Goal: Task Accomplishment & Management: Manage account settings

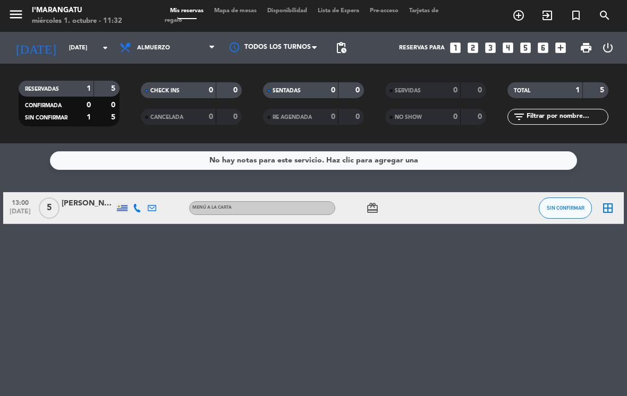
click at [532, 44] on icon "looks_5" at bounding box center [525, 48] width 14 height 14
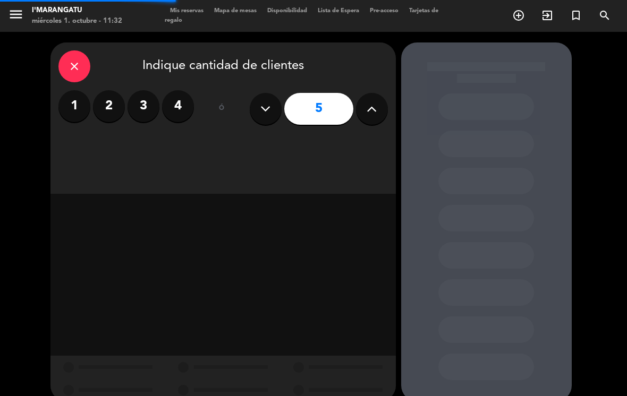
click at [373, 105] on icon at bounding box center [372, 109] width 10 height 16
click at [374, 110] on icon at bounding box center [372, 109] width 10 height 16
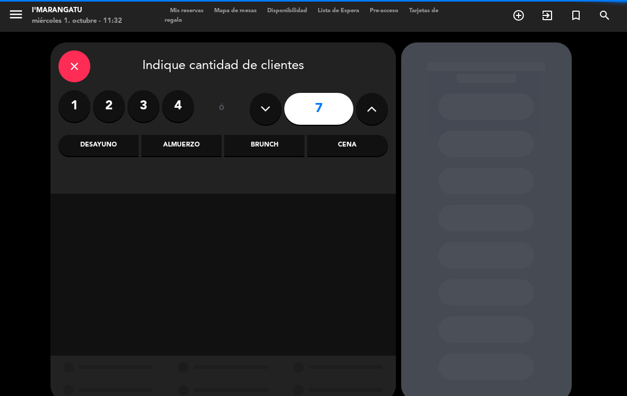
click at [374, 124] on button at bounding box center [372, 109] width 32 height 32
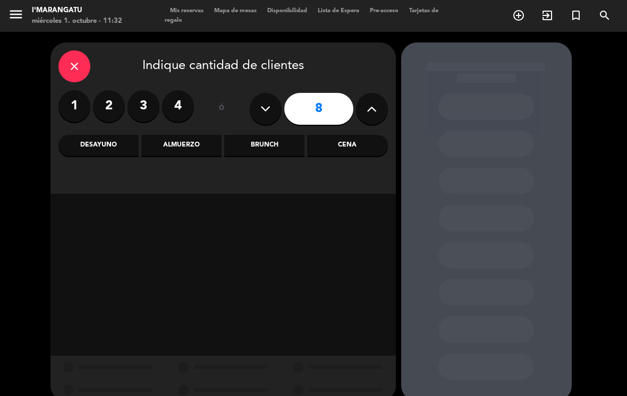
click at [375, 108] on icon at bounding box center [372, 109] width 10 height 16
click at [377, 114] on icon at bounding box center [372, 109] width 10 height 16
click at [377, 112] on button at bounding box center [372, 109] width 32 height 32
click at [373, 109] on icon at bounding box center [372, 109] width 10 height 16
type input "12"
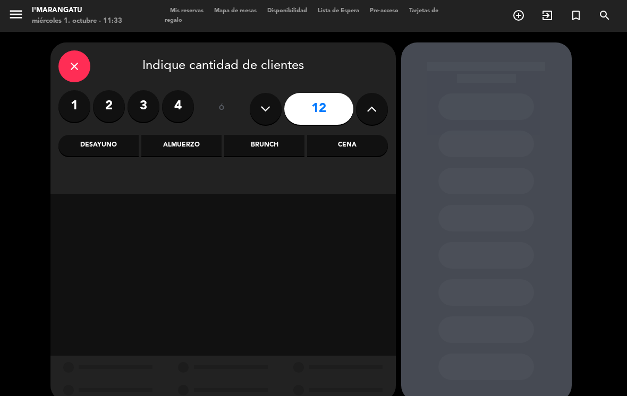
click at [368, 146] on div "Cena" at bounding box center [347, 145] width 80 height 21
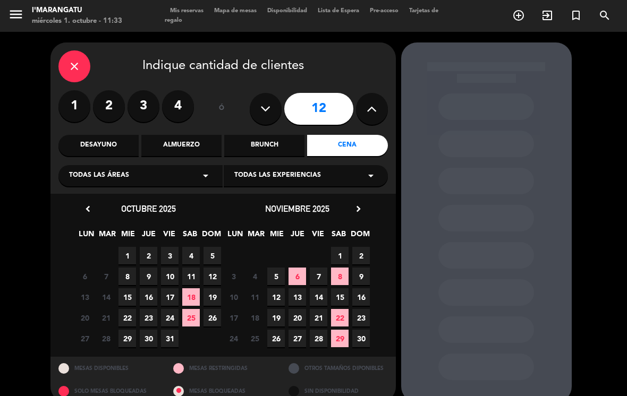
click at [137, 248] on div "29 30 1 2 3 4 5" at bounding box center [148, 255] width 149 height 21
click at [127, 248] on span "1" at bounding box center [127, 256] width 18 height 18
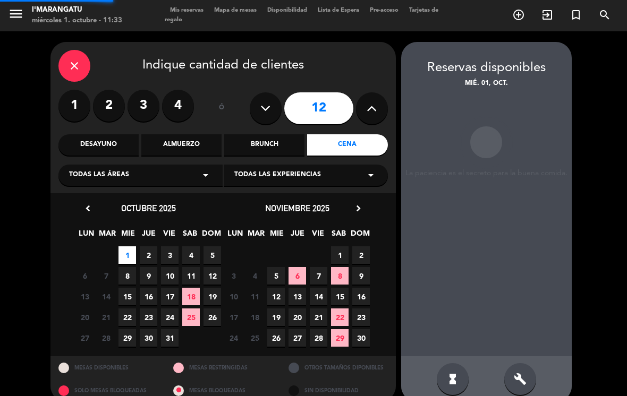
scroll to position [16, 0]
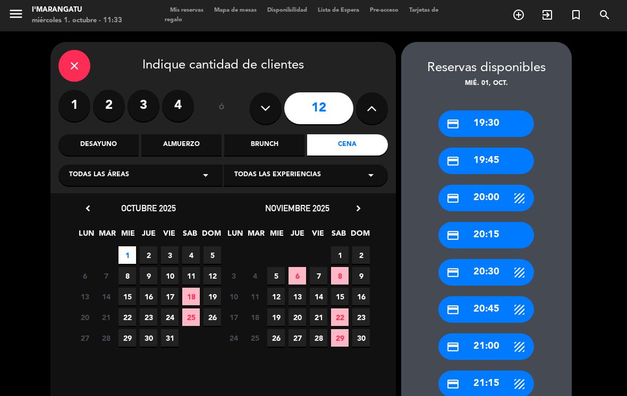
click at [503, 259] on div "credit_card 20:30" at bounding box center [486, 272] width 96 height 27
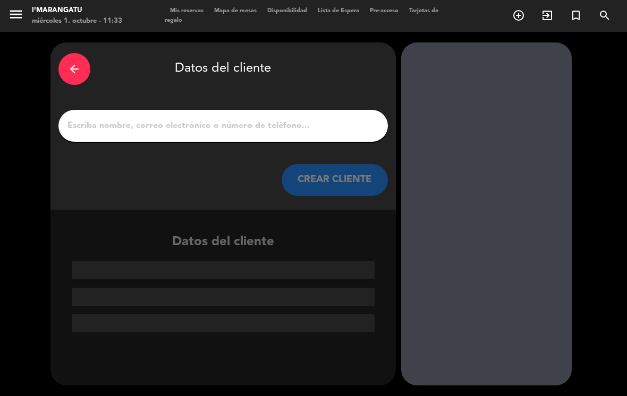
scroll to position [0, 0]
click at [242, 118] on input "1" at bounding box center [222, 125] width 313 height 15
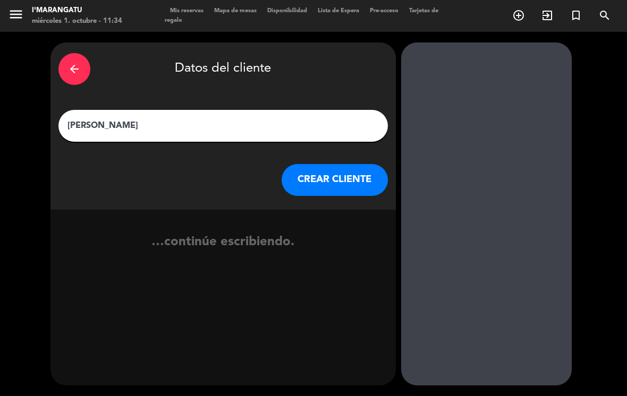
type input "[PERSON_NAME]"
click at [343, 164] on button "CREAR CLIENTE" at bounding box center [335, 180] width 106 height 32
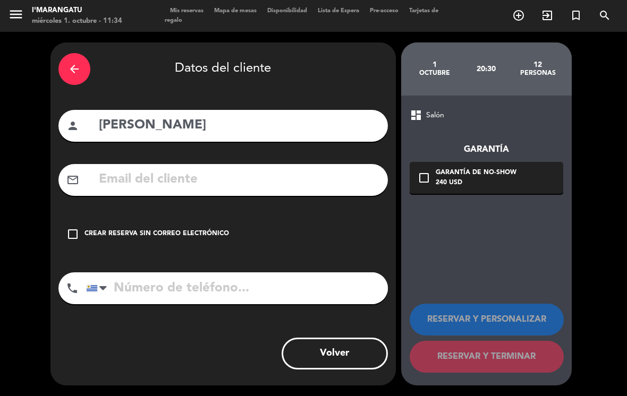
click at [79, 228] on icon "check_box_outline_blank" at bounding box center [72, 234] width 13 height 13
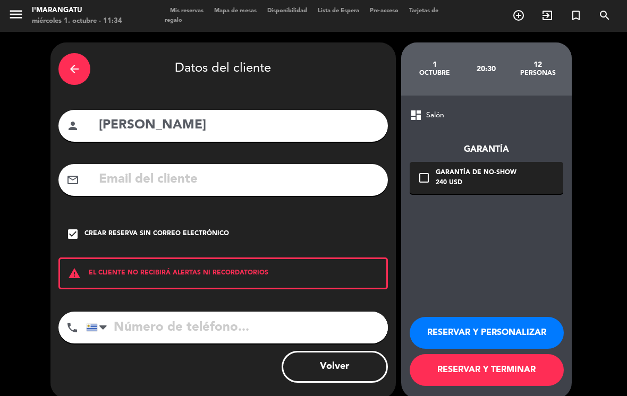
click at [176, 312] on input "tel" at bounding box center [237, 328] width 302 height 32
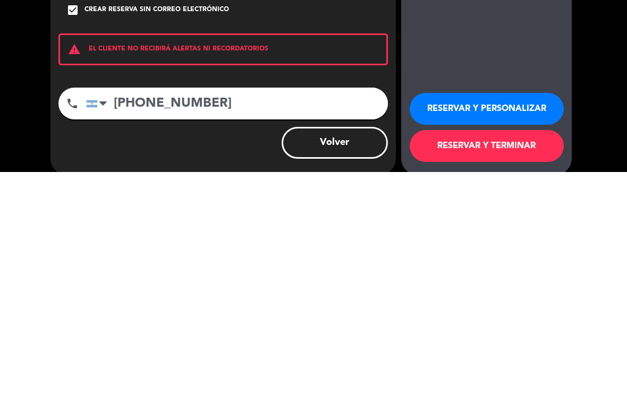
type input "[PHONE_NUMBER]"
click at [518, 317] on button "RESERVAR Y PERSONALIZAR" at bounding box center [487, 333] width 154 height 32
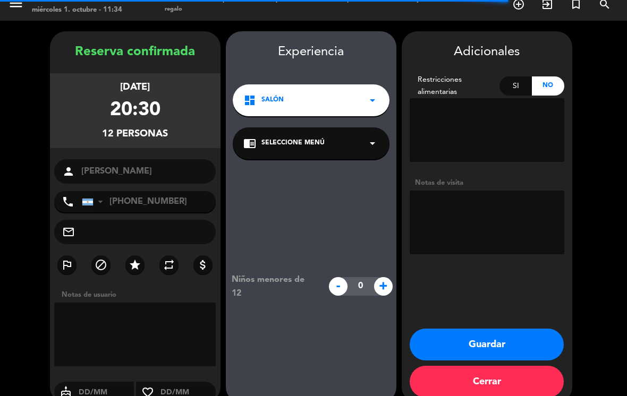
scroll to position [12, 0]
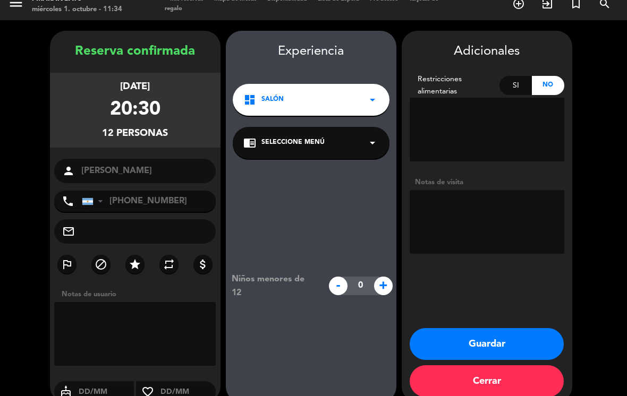
click at [481, 199] on textarea at bounding box center [487, 222] width 155 height 64
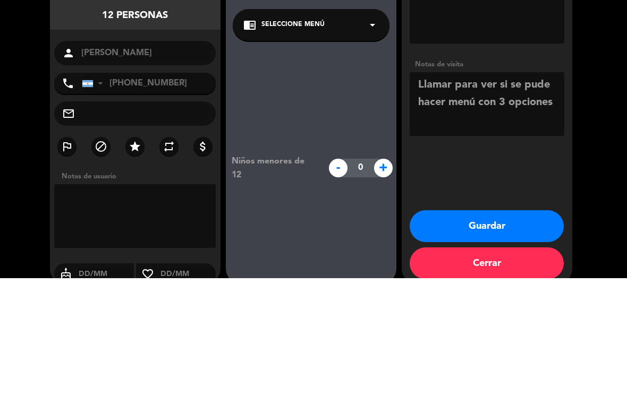
type textarea "Llamar para ver si se pude hacer menú con 3 opciones"
click at [619, 86] on div "Reserva confirmada [DATE] 20:30 12 personas person [PERSON_NAME] phone [GEOGRAP…" at bounding box center [313, 216] width 627 height 393
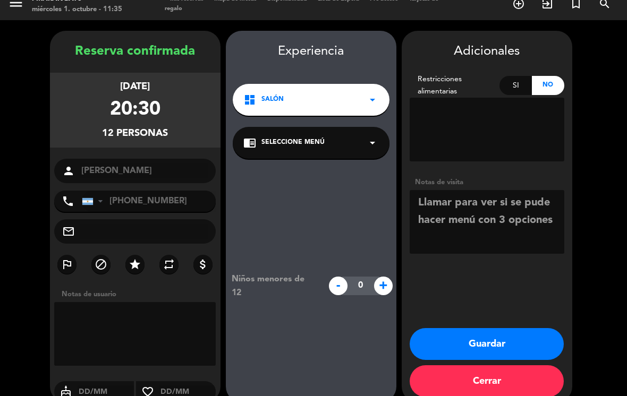
click at [488, 328] on button "Guardar" at bounding box center [487, 344] width 154 height 32
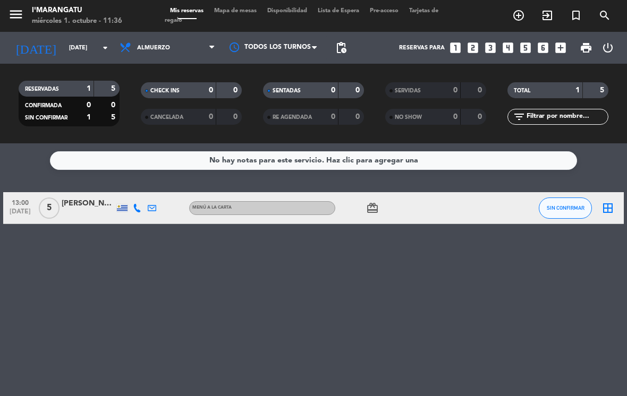
click at [487, 41] on icon "looks_3" at bounding box center [490, 48] width 14 height 14
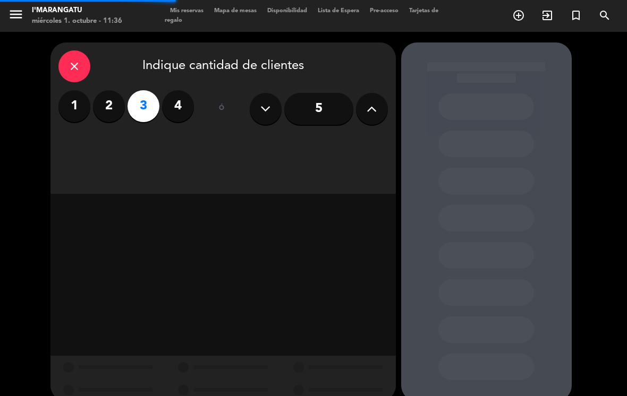
click at [370, 101] on icon at bounding box center [372, 109] width 10 height 16
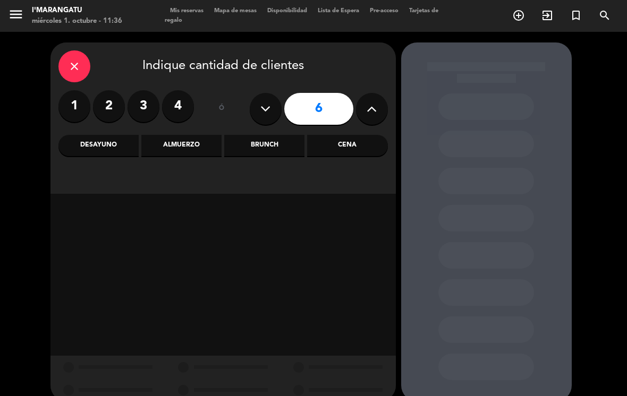
click at [352, 135] on div "Cena" at bounding box center [347, 145] width 80 height 21
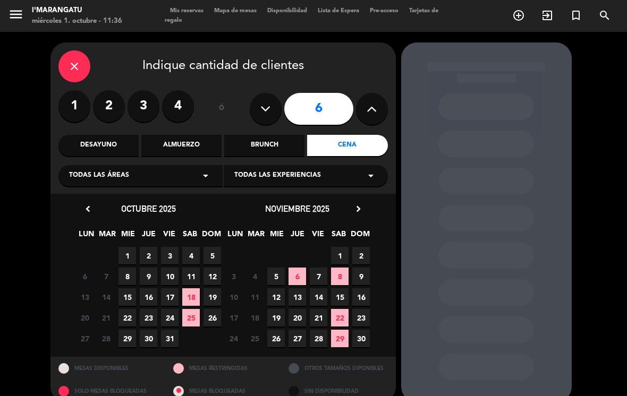
click at [131, 228] on span "MIE" at bounding box center [128, 237] width 18 height 18
click at [125, 247] on span "1" at bounding box center [127, 256] width 18 height 18
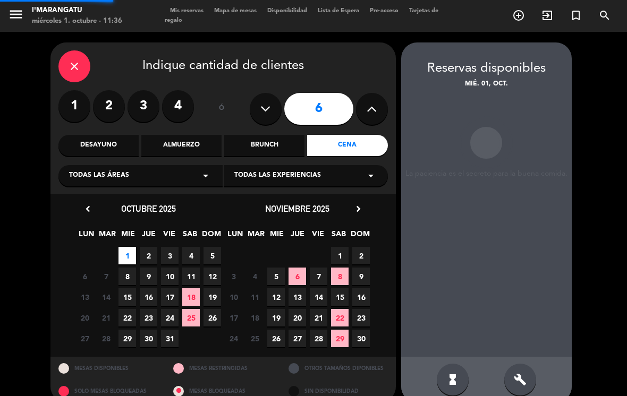
scroll to position [1, 0]
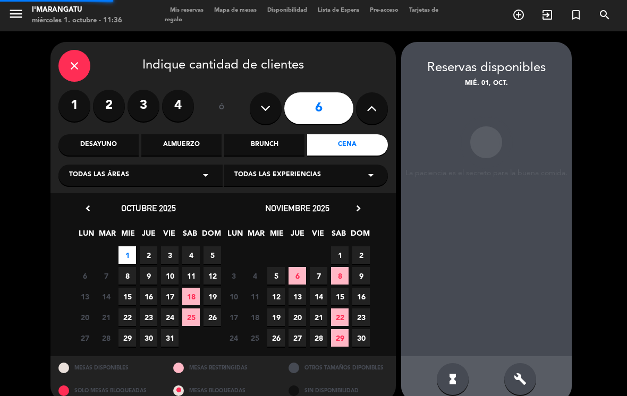
click at [129, 246] on span "1" at bounding box center [127, 255] width 18 height 18
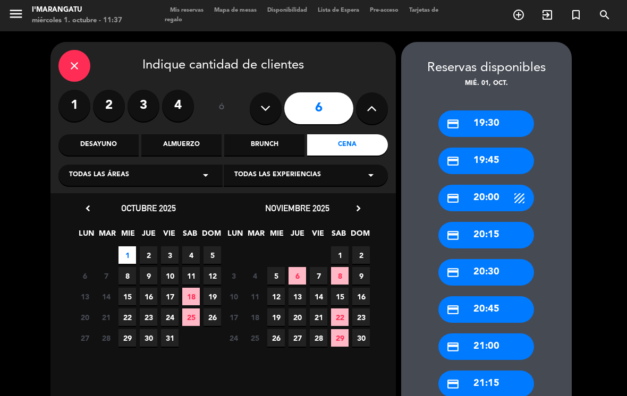
click at [506, 259] on div "credit_card 20:30" at bounding box center [486, 272] width 96 height 27
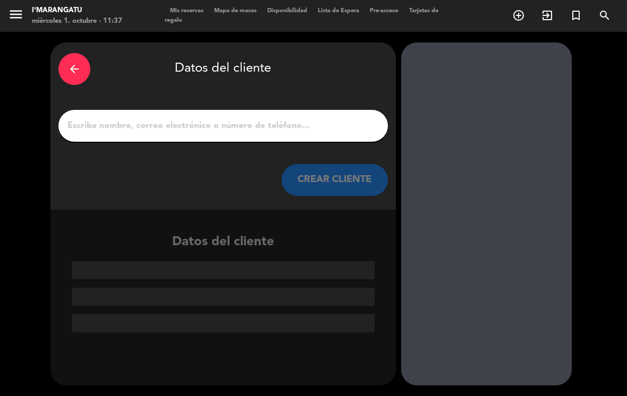
click at [291, 118] on input "1" at bounding box center [222, 125] width 313 height 15
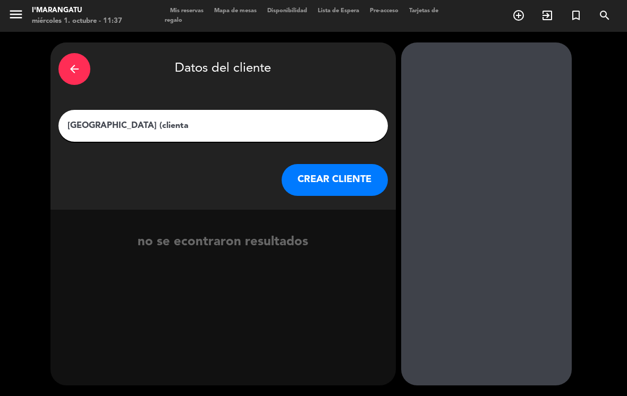
type input "[GEOGRAPHIC_DATA] (clienta )"
click at [336, 164] on button "CREAR CLIENTE" at bounding box center [335, 180] width 106 height 32
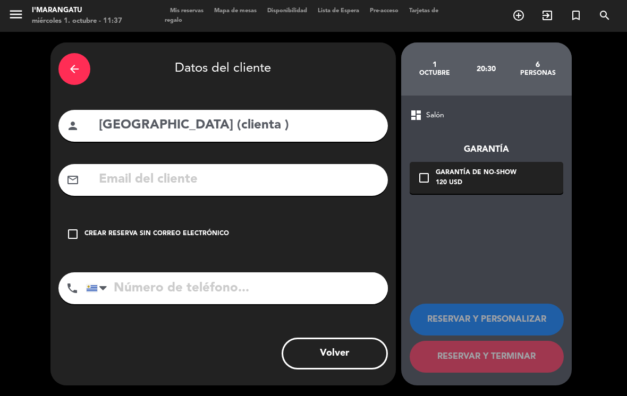
click at [79, 218] on div "check_box_outline_blank Crear reserva sin correo electrónico" at bounding box center [222, 234] width 329 height 32
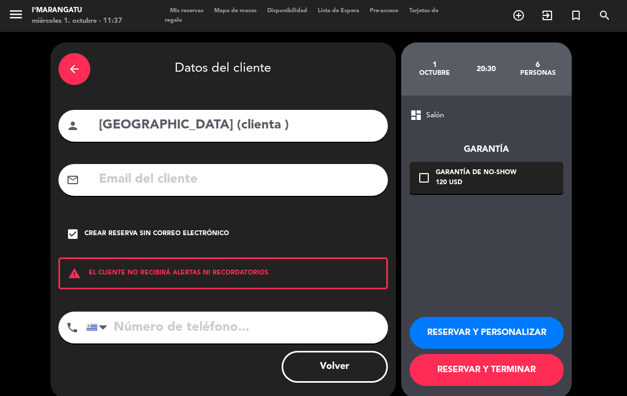
click at [500, 317] on button "RESERVAR Y PERSONALIZAR" at bounding box center [487, 333] width 154 height 32
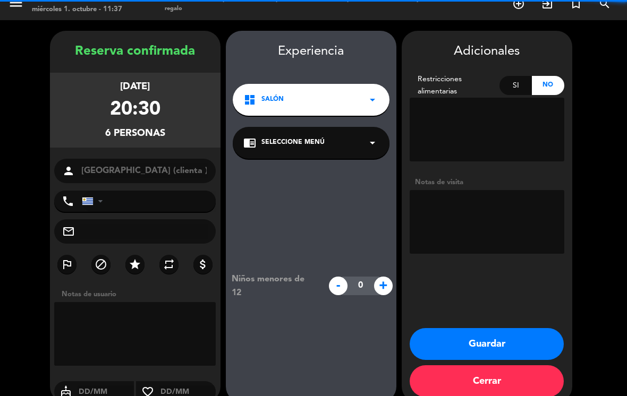
scroll to position [12, 0]
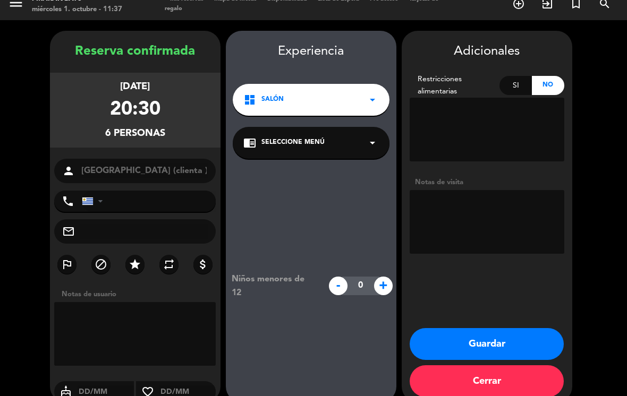
click at [464, 190] on textarea at bounding box center [487, 222] width 155 height 64
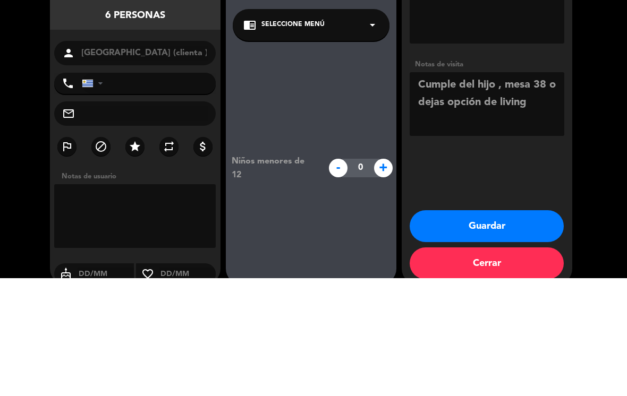
type textarea "Cumple del hijo , mesa 38 o dejas opción de living"
click at [530, 137] on div "Adicionales Restricciones alimentarias Si No Notas de visita Guardar Cerrar" at bounding box center [487, 217] width 171 height 372
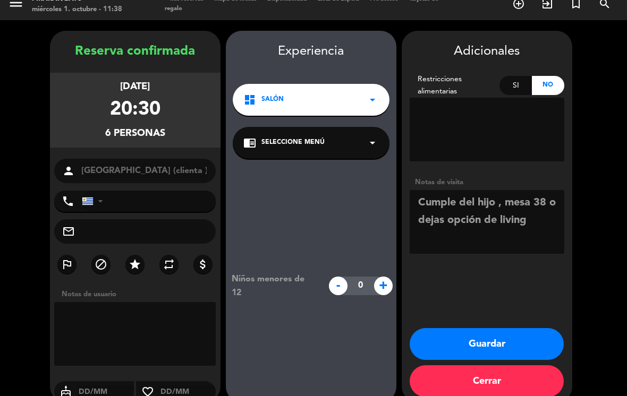
click at [507, 328] on button "Guardar" at bounding box center [487, 344] width 154 height 32
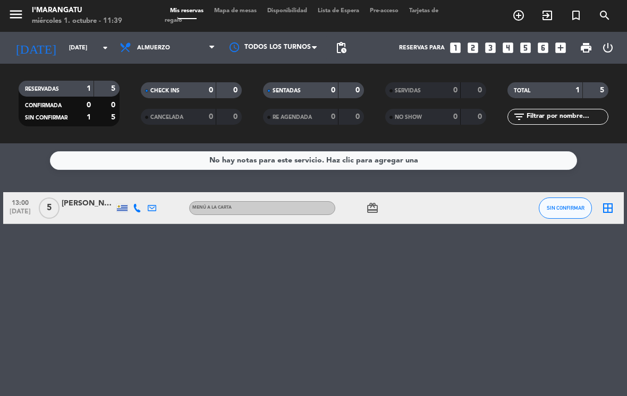
click at [548, 205] on span "SIN CONFIRMAR" at bounding box center [566, 208] width 38 height 6
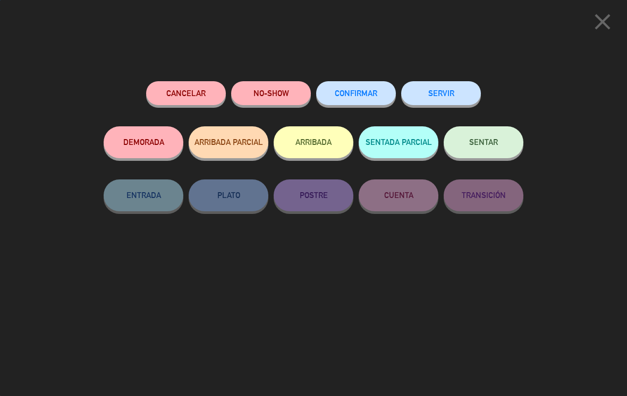
click at [357, 88] on button "CONFIRMAR" at bounding box center [356, 93] width 80 height 24
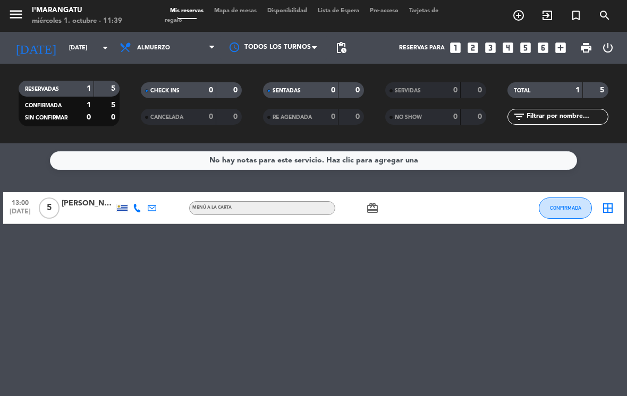
scroll to position [16, 0]
click at [514, 41] on icon "looks_4" at bounding box center [508, 48] width 14 height 14
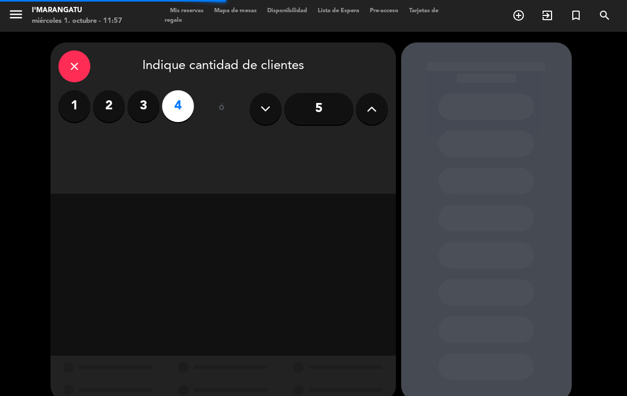
click at [361, 97] on button at bounding box center [372, 109] width 32 height 32
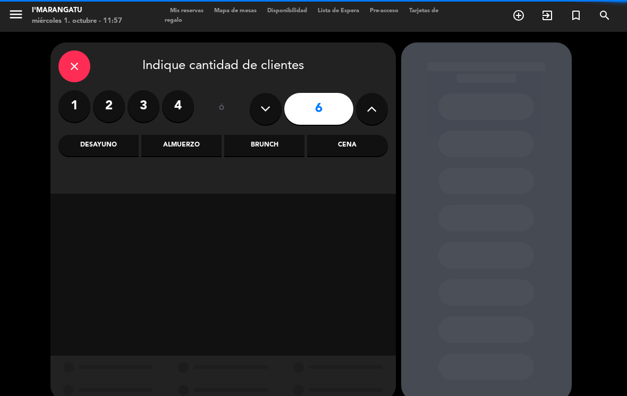
click at [373, 101] on icon at bounding box center [372, 109] width 10 height 16
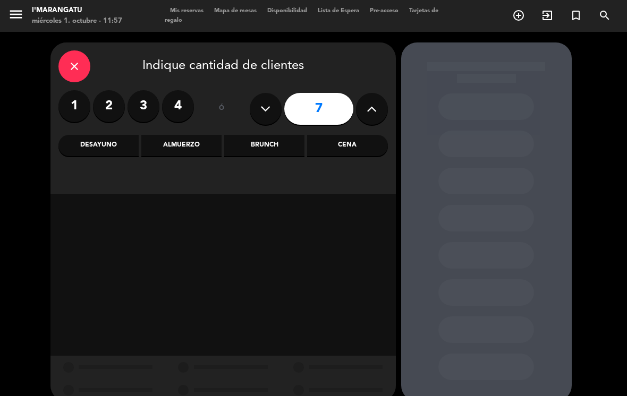
click at [380, 98] on button at bounding box center [372, 109] width 32 height 32
click at [378, 97] on button at bounding box center [372, 109] width 32 height 32
click at [372, 101] on icon at bounding box center [372, 109] width 10 height 16
click at [379, 93] on button at bounding box center [372, 109] width 32 height 32
click at [373, 101] on icon at bounding box center [372, 109] width 10 height 16
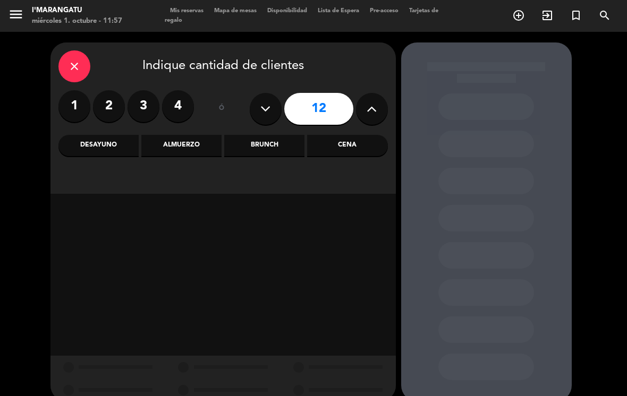
click at [383, 93] on button at bounding box center [372, 109] width 32 height 32
click at [382, 93] on button at bounding box center [372, 109] width 32 height 32
click at [381, 93] on button at bounding box center [372, 109] width 32 height 32
type input "15"
click at [194, 135] on div "Almuerzo" at bounding box center [181, 145] width 80 height 21
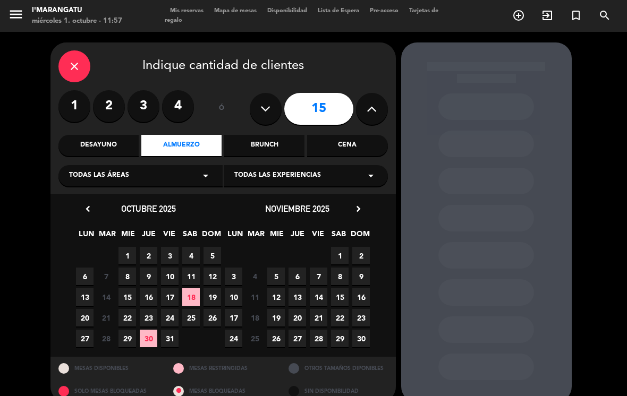
click at [361, 203] on icon "chevron_right" at bounding box center [358, 208] width 11 height 11
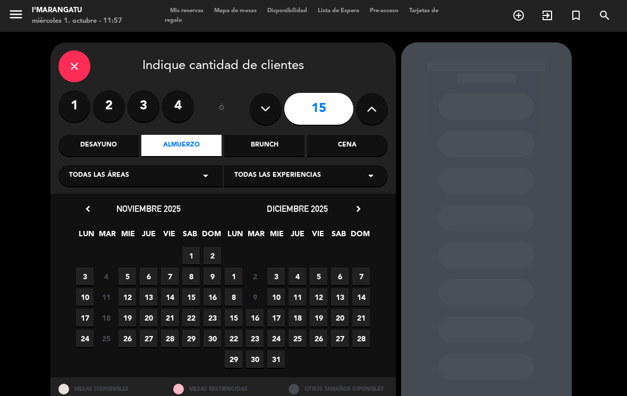
click at [235, 351] on span "29" at bounding box center [234, 360] width 18 height 18
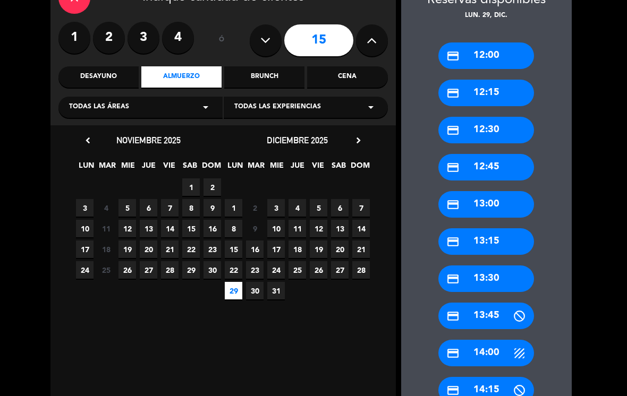
scroll to position [70, 0]
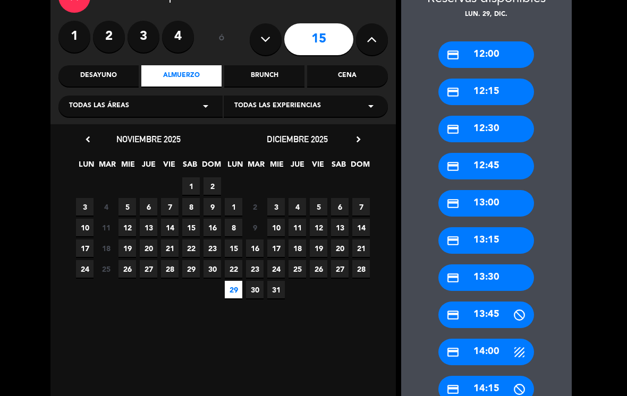
click at [478, 265] on div "credit_card 13:30" at bounding box center [486, 278] width 96 height 27
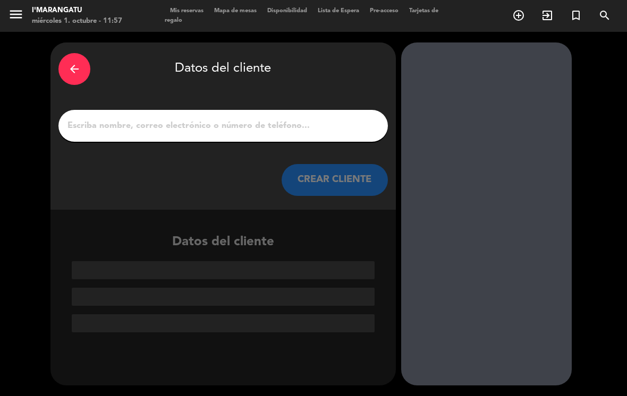
scroll to position [0, 0]
click at [147, 118] on input "1" at bounding box center [222, 125] width 313 height 15
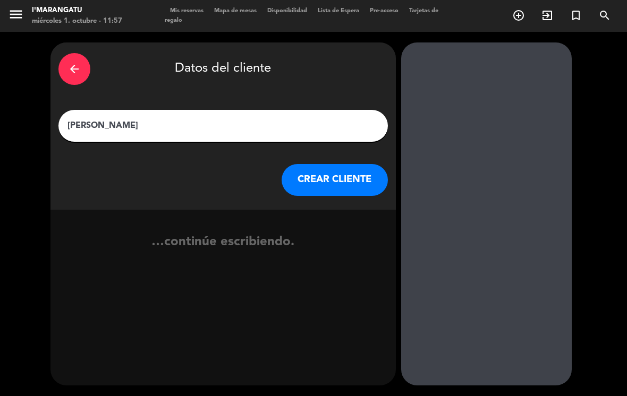
type input "[PERSON_NAME]"
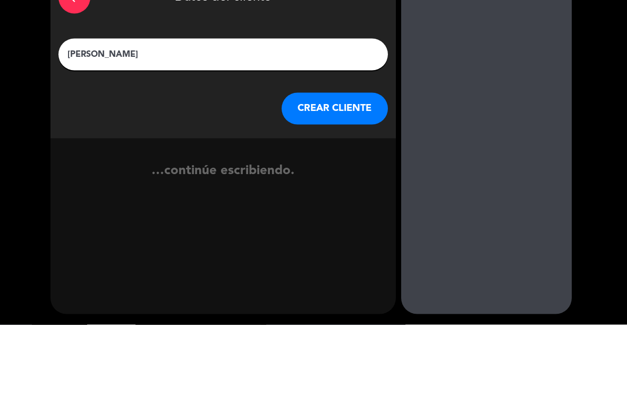
click at [309, 164] on button "CREAR CLIENTE" at bounding box center [335, 180] width 106 height 32
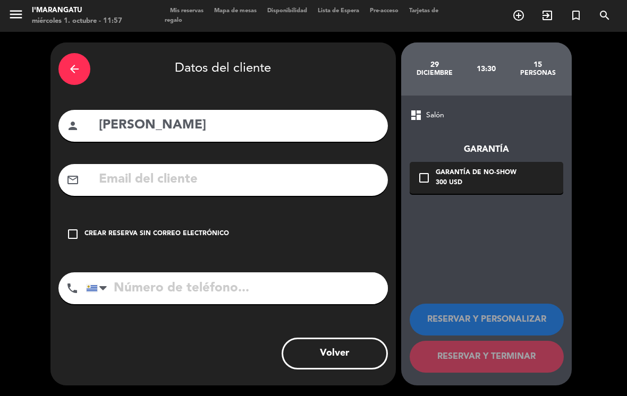
click at [118, 169] on input "text" at bounding box center [239, 180] width 282 height 22
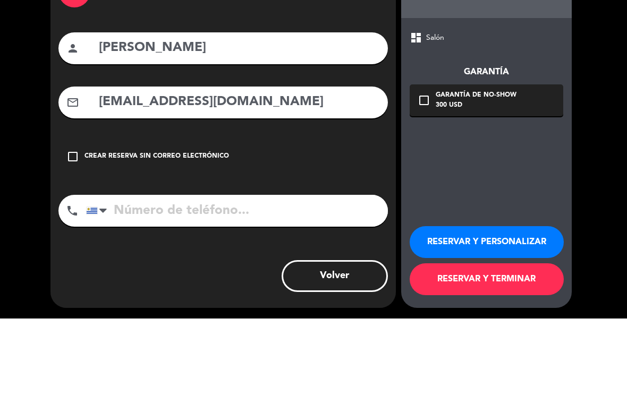
type input "[EMAIL_ADDRESS][DOMAIN_NAME]"
click at [495, 142] on div "dashboard Salón Garantía check_box_outline_blank Garantía de no-show 300 USD RE…" at bounding box center [486, 241] width 171 height 290
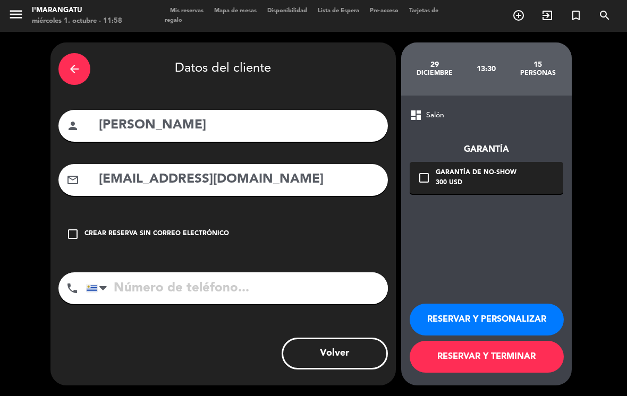
click at [252, 272] on input "tel" at bounding box center [237, 288] width 302 height 32
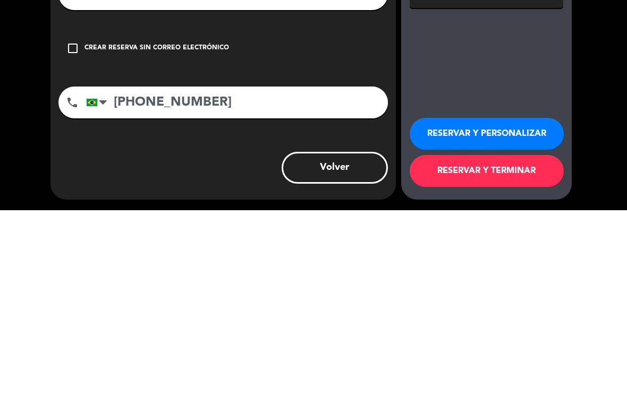
type input "[PHONE_NUMBER]"
click at [502, 96] on div "dashboard Salón Garantía check_box_outline_blank Garantía de no-show 300 USD RE…" at bounding box center [486, 241] width 171 height 290
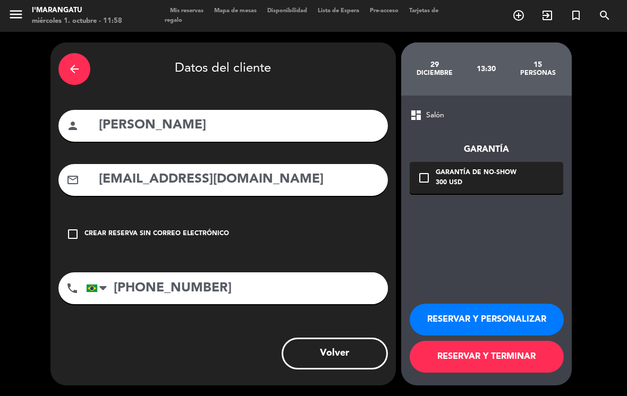
click at [427, 172] on icon "check_box_outline_blank" at bounding box center [423, 178] width 13 height 13
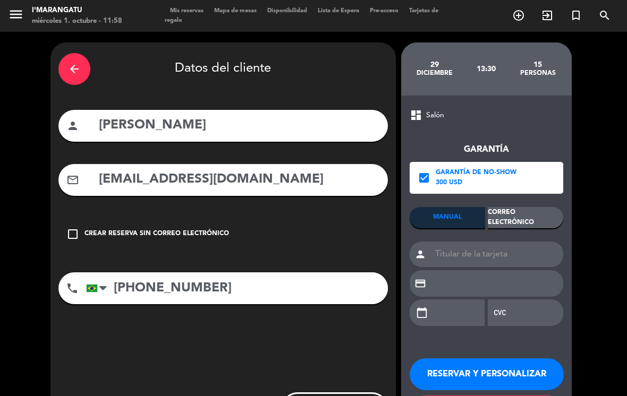
click at [536, 207] on div "Correo Electrónico" at bounding box center [525, 217] width 75 height 21
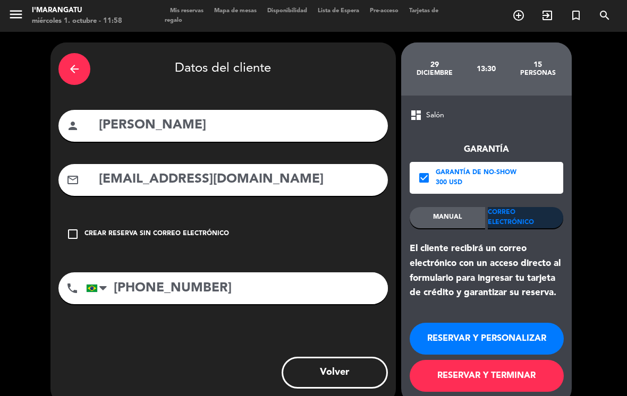
click at [518, 323] on button "RESERVAR Y PERSONALIZAR" at bounding box center [487, 339] width 154 height 32
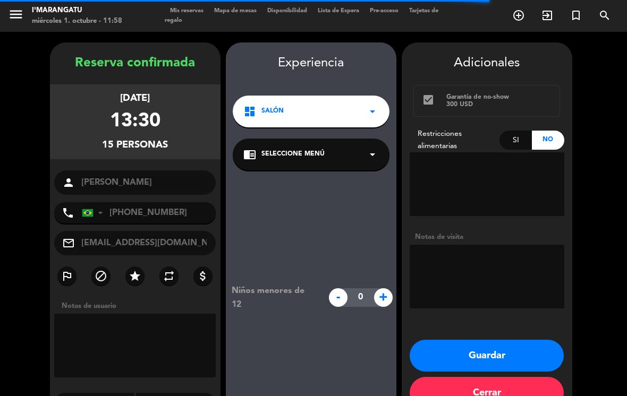
scroll to position [12, 0]
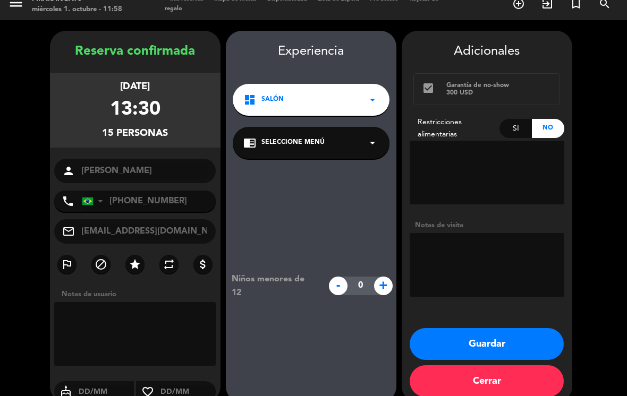
click at [475, 233] on textarea at bounding box center [487, 265] width 155 height 64
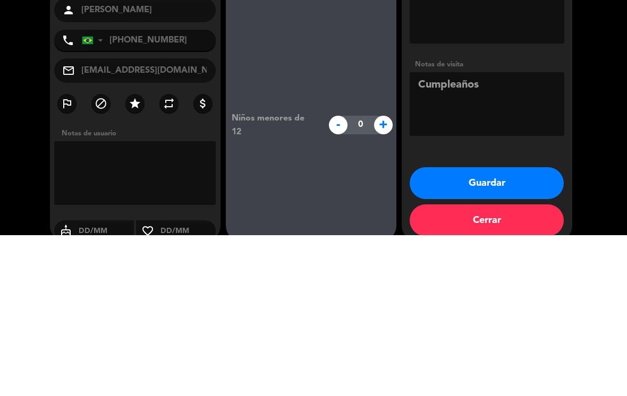
click at [516, 233] on textarea at bounding box center [487, 265] width 155 height 64
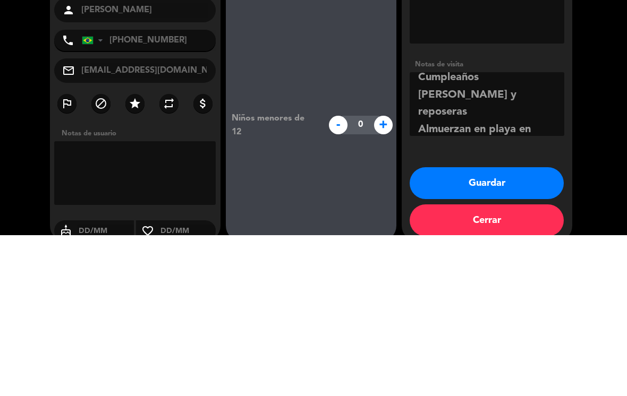
type textarea "Cumpleaños [PERSON_NAME] y reposeras Almuerzan en playa en mesa"
click at [600, 101] on booking-confirmed "Reserva confirmada [DATE] 13:30 15 personas person [PERSON_NAME] phone [GEOGRAP…" at bounding box center [314, 217] width 606 height 372
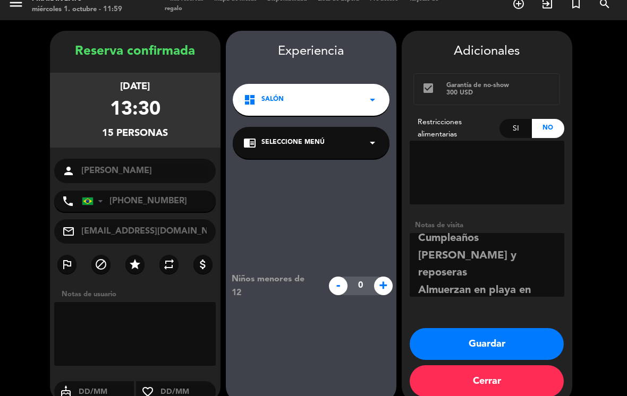
click at [491, 328] on button "Guardar" at bounding box center [487, 344] width 154 height 32
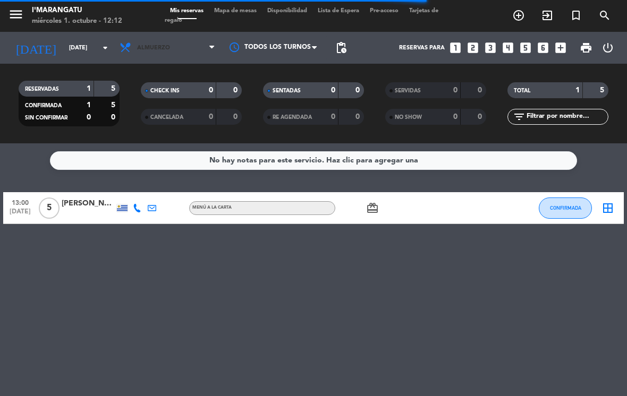
click at [189, 40] on span "Almuerzo" at bounding box center [167, 47] width 106 height 23
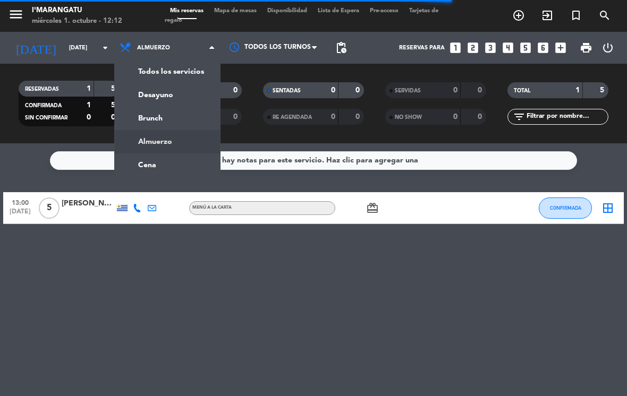
click at [181, 166] on ng-component "menu I'marangatu [DATE] 1. octubre - 12:12 Mis reservas Mapa de mesas Disponibi…" at bounding box center [313, 198] width 627 height 396
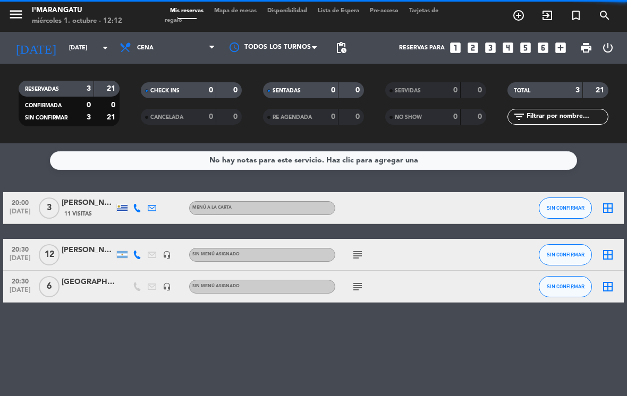
click at [564, 198] on button "SIN CONFIRMAR" at bounding box center [565, 208] width 53 height 21
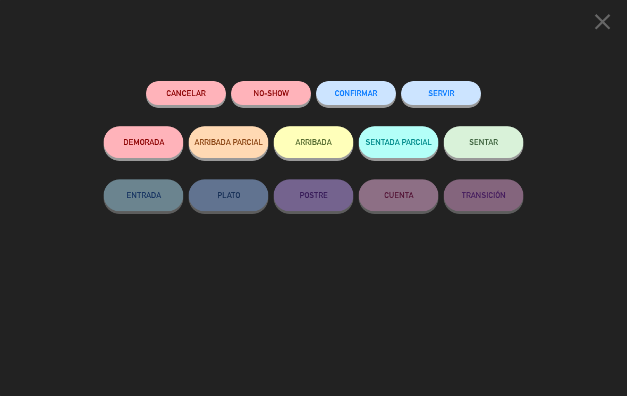
click at [368, 92] on span "CONFIRMAR" at bounding box center [356, 93] width 42 height 9
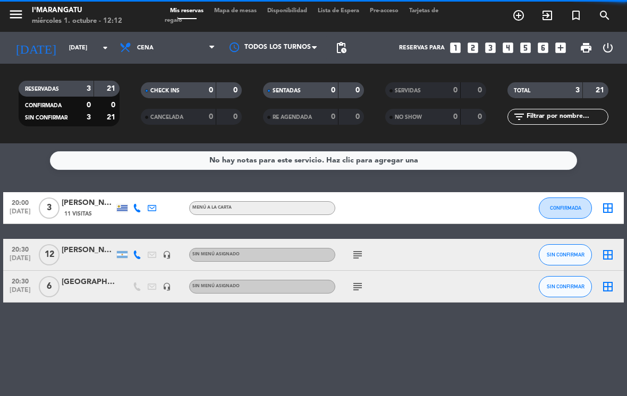
click at [564, 259] on button "SIN CONFIRMAR" at bounding box center [565, 254] width 53 height 21
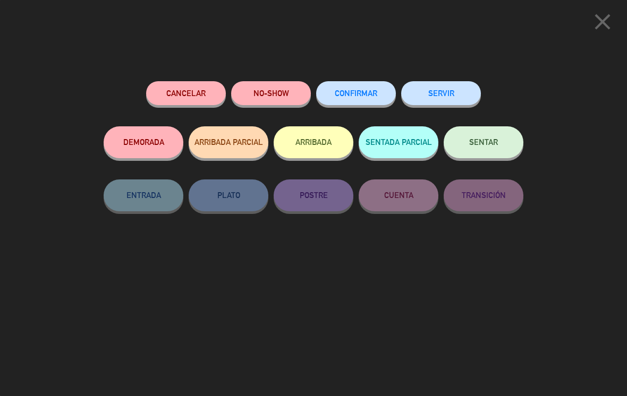
click at [357, 95] on span "CONFIRMAR" at bounding box center [356, 93] width 42 height 9
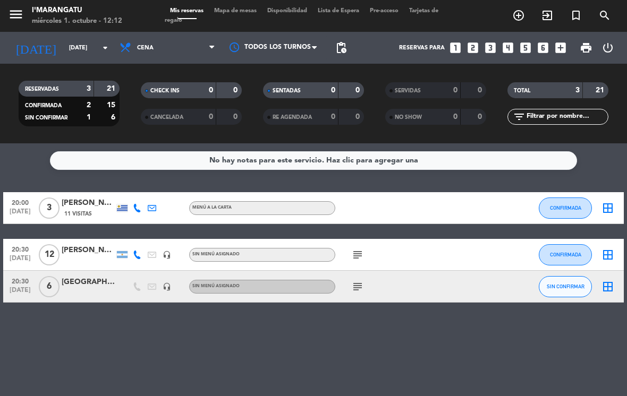
click at [570, 284] on span "SIN CONFIRMAR" at bounding box center [566, 287] width 38 height 6
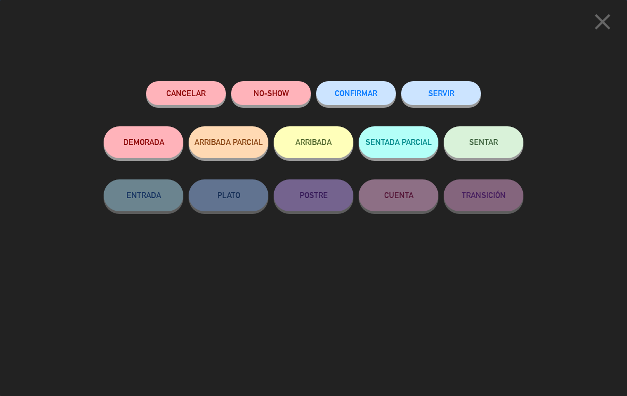
click at [364, 88] on button "CONFIRMAR" at bounding box center [356, 93] width 80 height 24
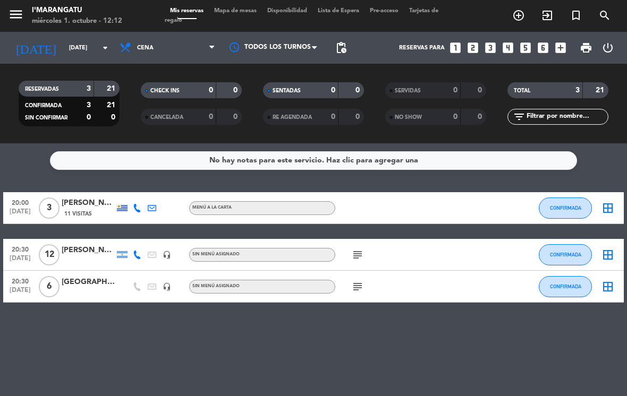
click at [67, 45] on input "[DATE]" at bounding box center [103, 48] width 79 height 18
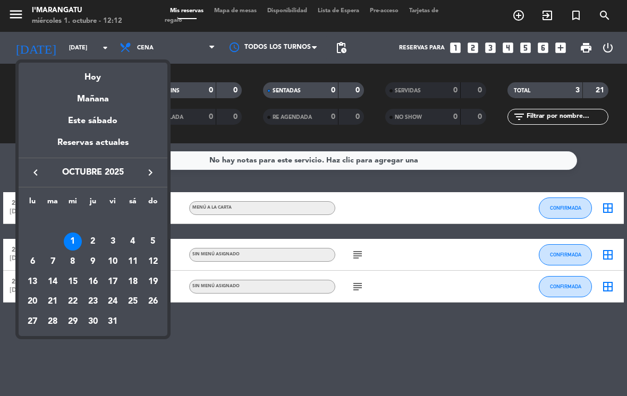
click at [65, 47] on div at bounding box center [313, 198] width 627 height 396
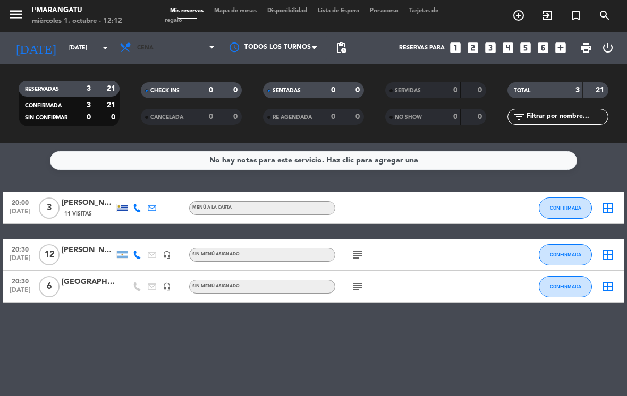
click at [156, 49] on span "Cena" at bounding box center [167, 47] width 106 height 23
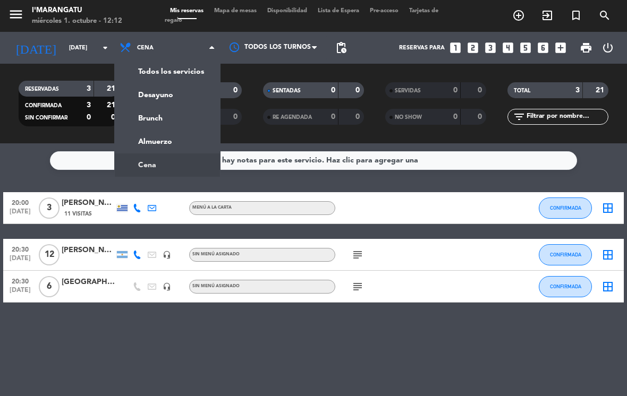
click at [138, 143] on div "menu I'marangatu [DATE] 1. octubre - 12:12 Mis reservas Mapa de mesas Disponibi…" at bounding box center [313, 71] width 627 height 143
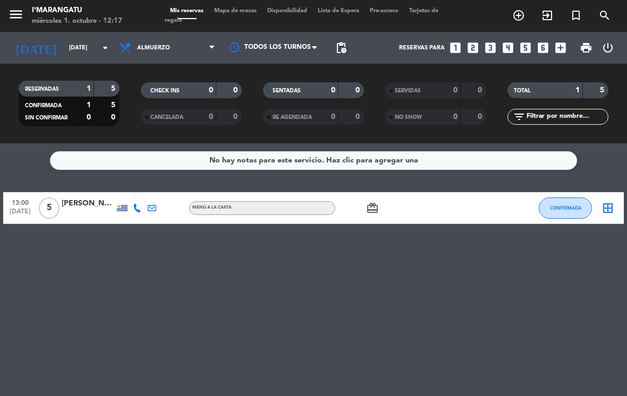
click at [157, 59] on span "Almuerzo" at bounding box center [167, 47] width 106 height 23
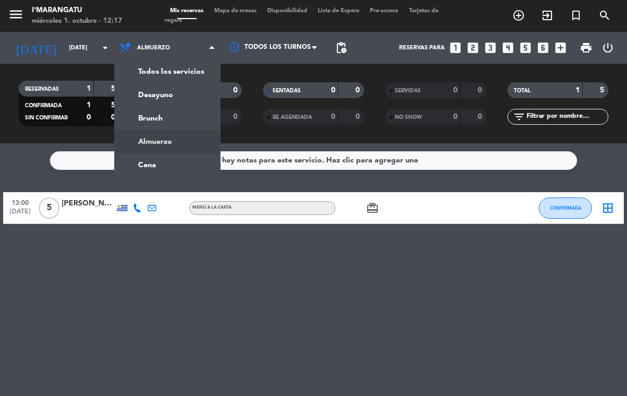
click at [182, 167] on ng-component "menu I'marangatu [DATE] 1. octubre - 12:17 Mis reservas Mapa de mesas Disponibi…" at bounding box center [313, 198] width 627 height 396
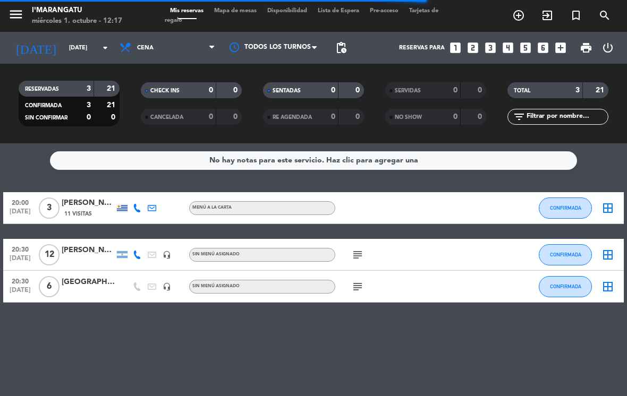
click at [146, 52] on span "Cena" at bounding box center [167, 47] width 106 height 23
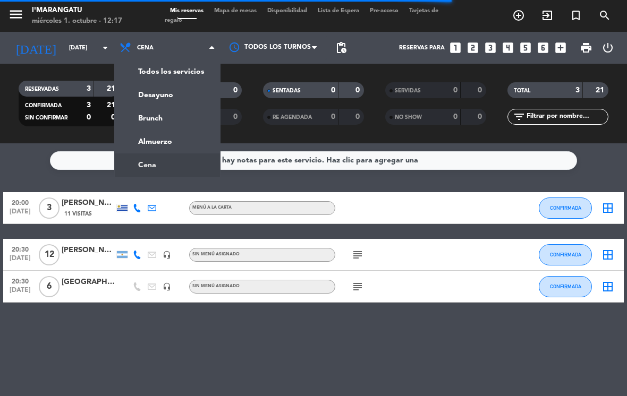
click at [133, 139] on div "menu I'marangatu [DATE] 1. octubre - 12:17 Mis reservas Mapa de mesas Disponibi…" at bounding box center [313, 71] width 627 height 143
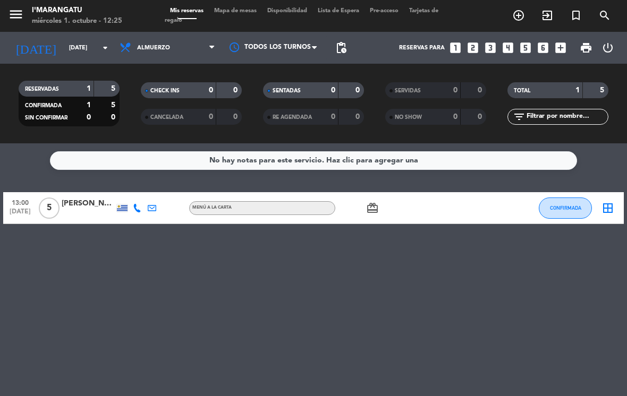
click at [497, 53] on icon "looks_3" at bounding box center [490, 48] width 14 height 14
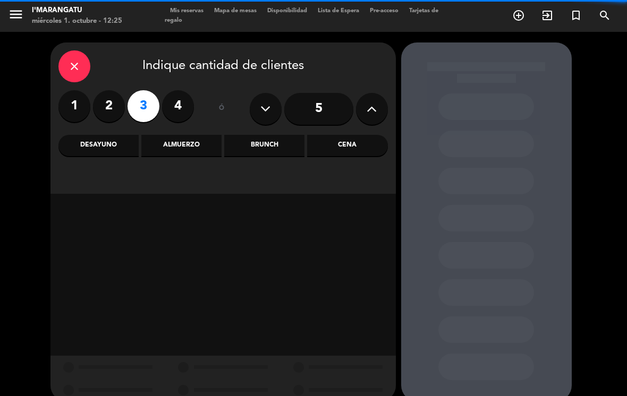
click at [189, 105] on label "4" at bounding box center [178, 106] width 32 height 32
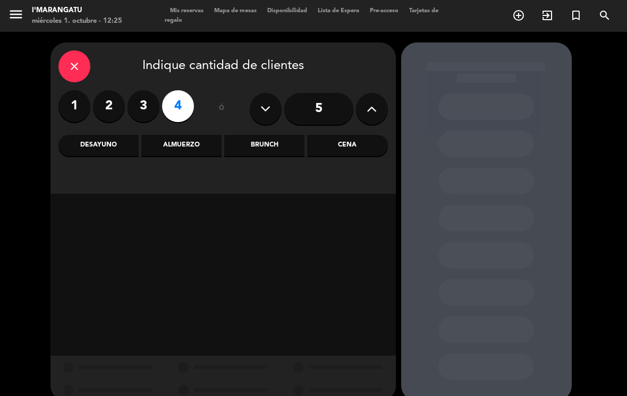
click at [190, 146] on div "Almuerzo" at bounding box center [181, 145] width 80 height 21
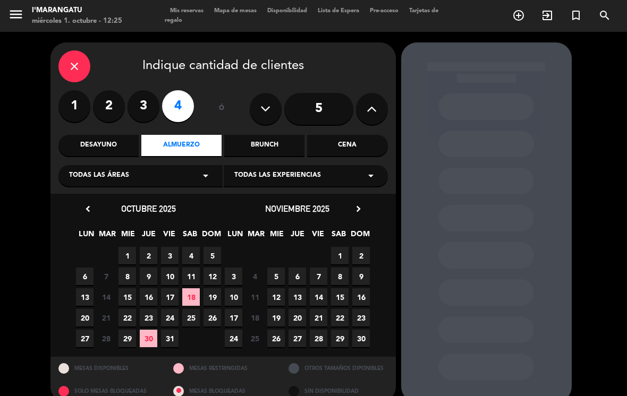
click at [147, 259] on span "2" at bounding box center [149, 256] width 18 height 18
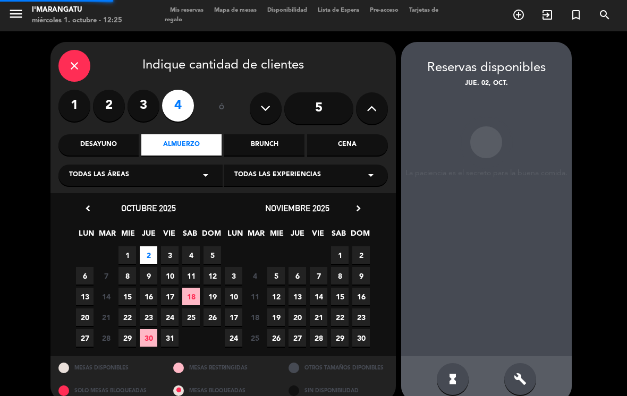
scroll to position [1, 0]
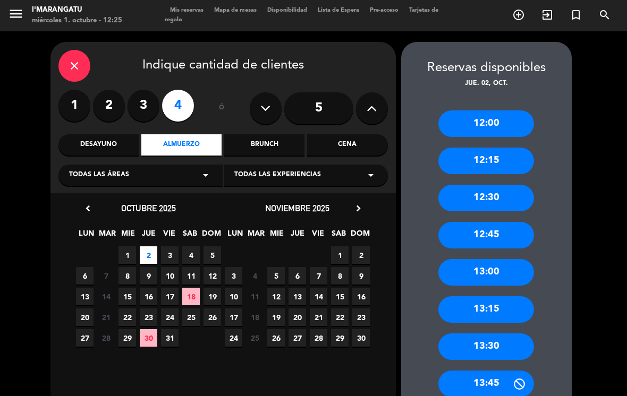
click at [511, 259] on div "13:00" at bounding box center [486, 272] width 96 height 27
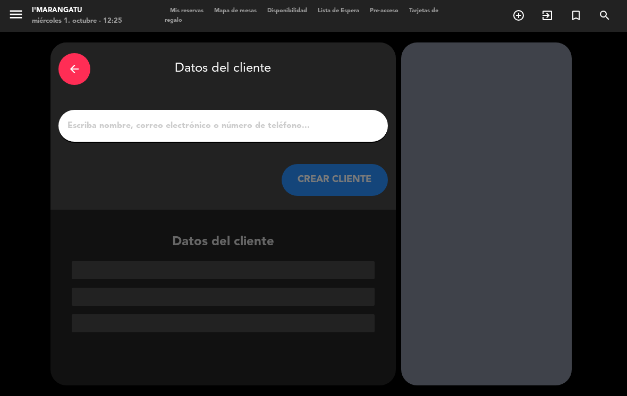
click at [282, 118] on input "1" at bounding box center [222, 125] width 313 height 15
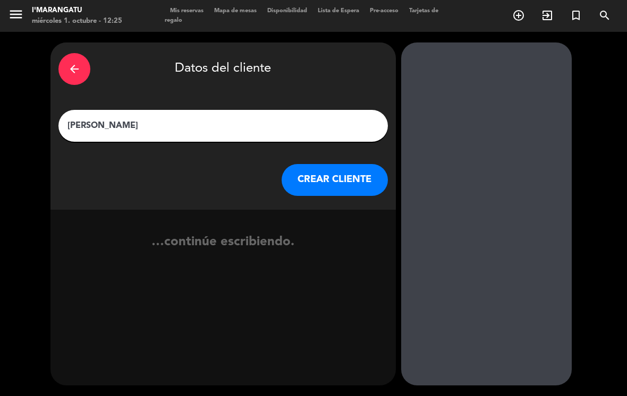
type input "[PERSON_NAME]"
click at [363, 165] on button "CREAR CLIENTE" at bounding box center [335, 180] width 106 height 32
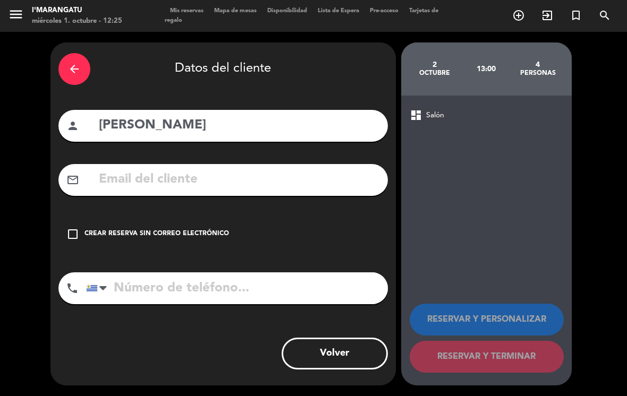
click at [59, 222] on div "check_box_outline_blank Crear reserva sin correo electrónico" at bounding box center [222, 234] width 329 height 32
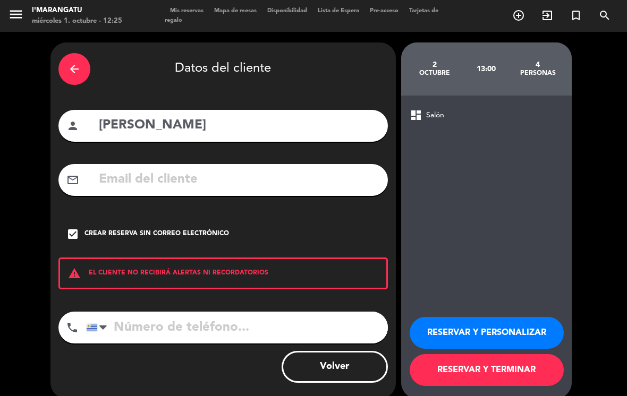
click at [484, 321] on button "RESERVAR Y PERSONALIZAR" at bounding box center [487, 333] width 154 height 32
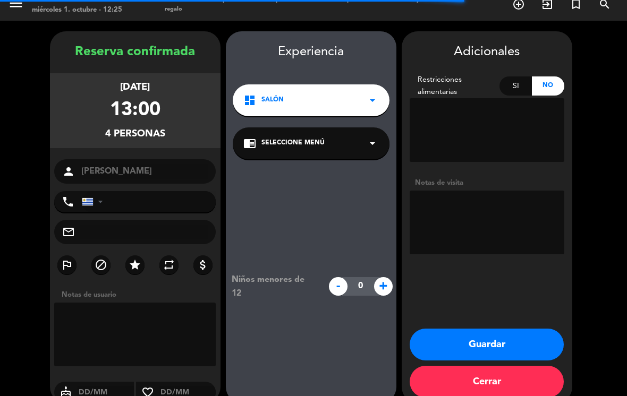
scroll to position [12, 0]
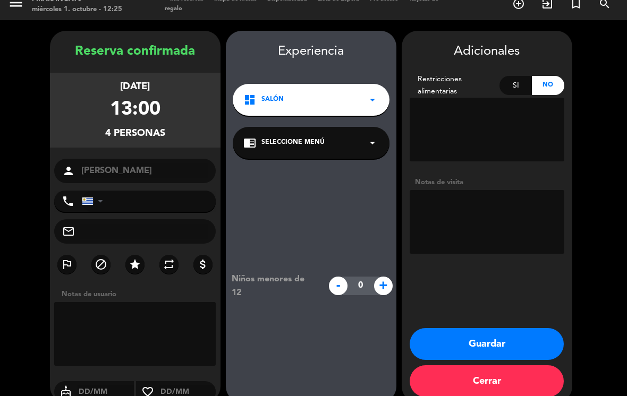
click at [493, 197] on textarea at bounding box center [487, 222] width 155 height 64
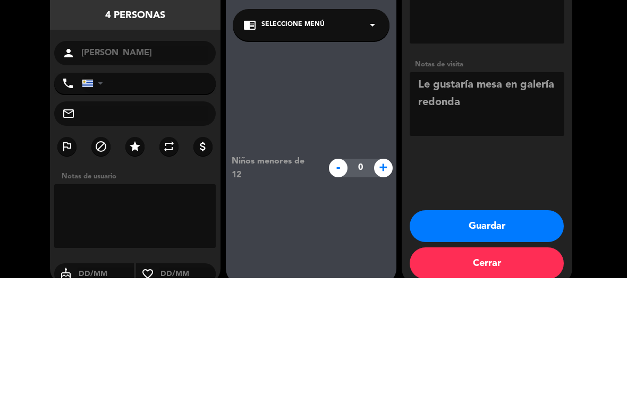
type textarea "Le gustaría mesa en galería redonda"
click at [585, 112] on booking-confirmed "Reserva confirmada [DATE] 13:00 4 personas person [PERSON_NAME] phone [GEOGRAPH…" at bounding box center [314, 217] width 606 height 372
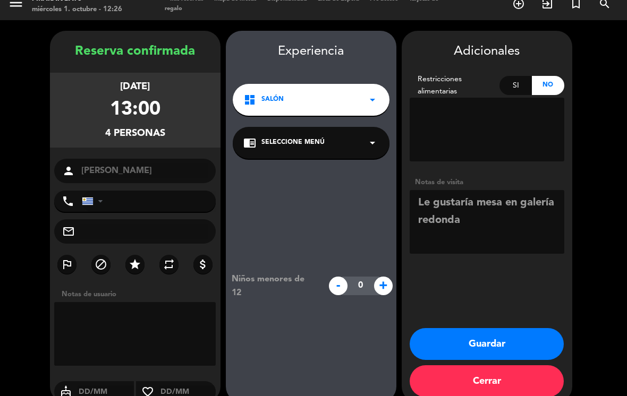
click at [516, 328] on button "Guardar" at bounding box center [487, 344] width 154 height 32
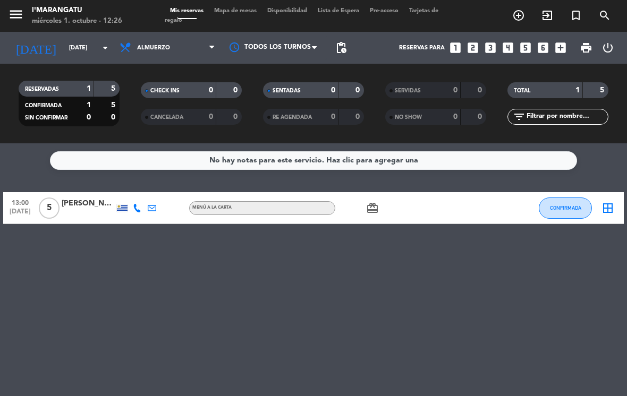
click at [89, 39] on input "[DATE]" at bounding box center [103, 48] width 79 height 18
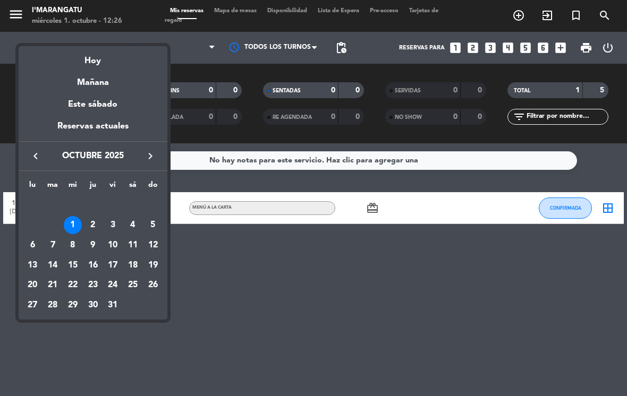
click at [96, 221] on div "2" at bounding box center [93, 225] width 18 height 18
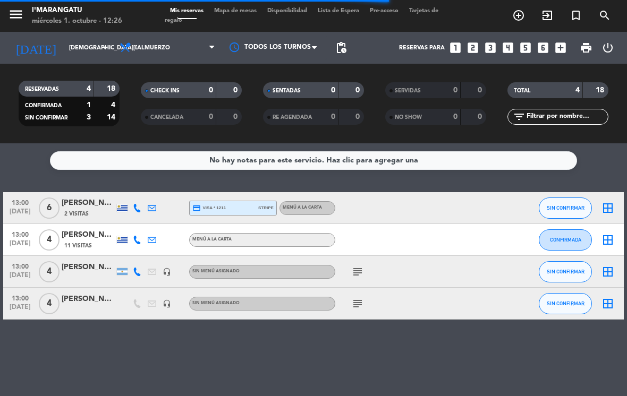
click at [354, 266] on icon "subject" at bounding box center [357, 272] width 13 height 13
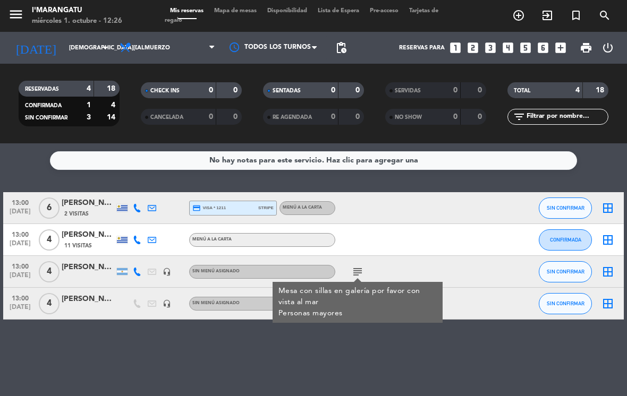
click at [489, 288] on div "13:00 [DATE] 4 [PERSON_NAME] headset_mic Sin menú asignado subject SIN CONFIRMA…" at bounding box center [313, 304] width 620 height 32
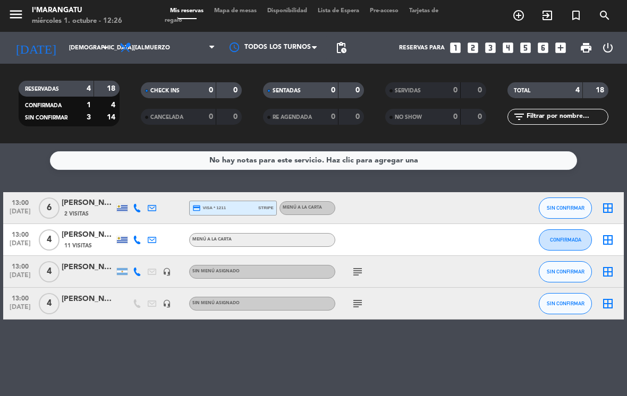
click at [95, 305] on div at bounding box center [88, 309] width 53 height 8
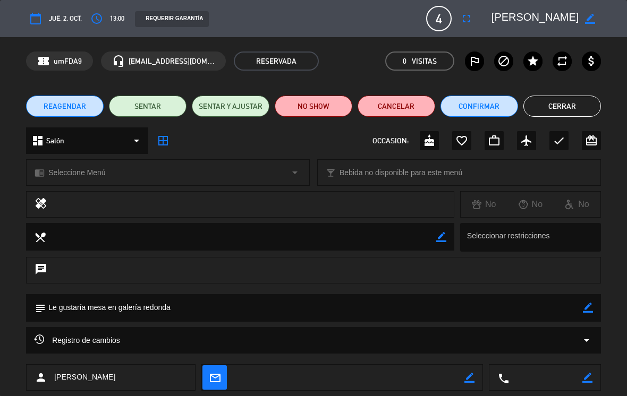
click at [411, 102] on button "Cancelar" at bounding box center [396, 106] width 78 height 21
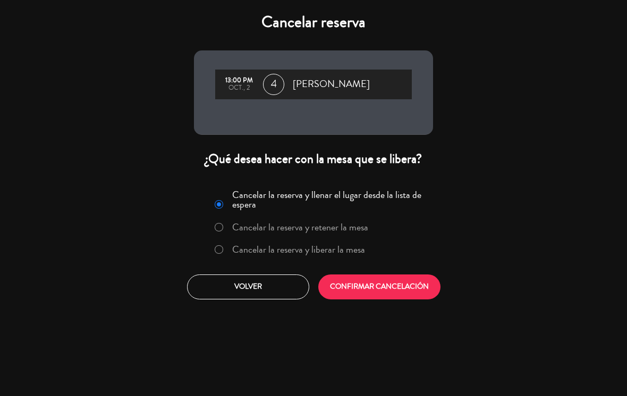
click at [334, 253] on label "Cancelar la reserva y liberar la mesa" at bounding box center [298, 250] width 133 height 10
click at [405, 289] on button "CONFIRMAR CANCELACIÓN" at bounding box center [379, 287] width 122 height 25
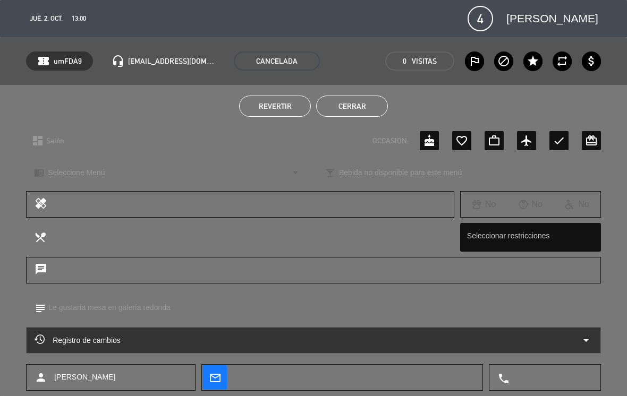
click at [362, 109] on button "Cerrar" at bounding box center [352, 106] width 72 height 21
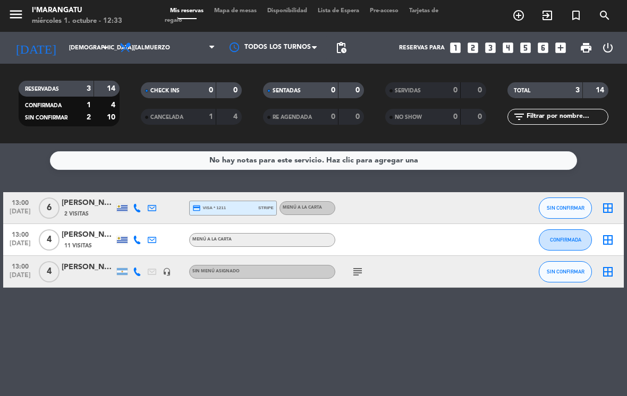
click at [81, 43] on input "[DEMOGRAPHIC_DATA][DATE]" at bounding box center [103, 48] width 79 height 18
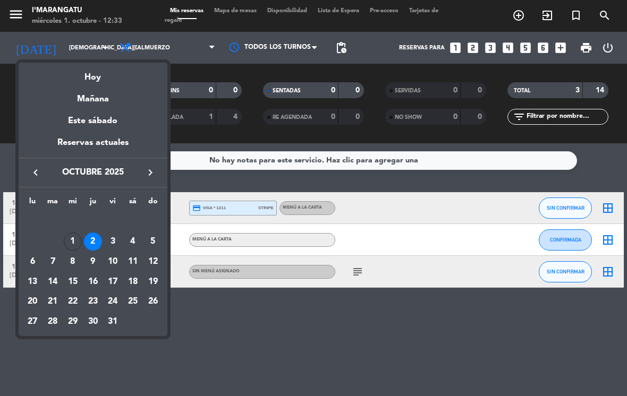
click at [129, 261] on div "11" at bounding box center [133, 262] width 18 height 18
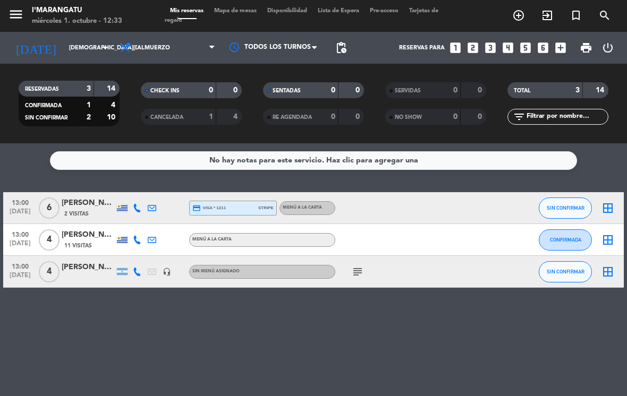
type input "[DATE]"
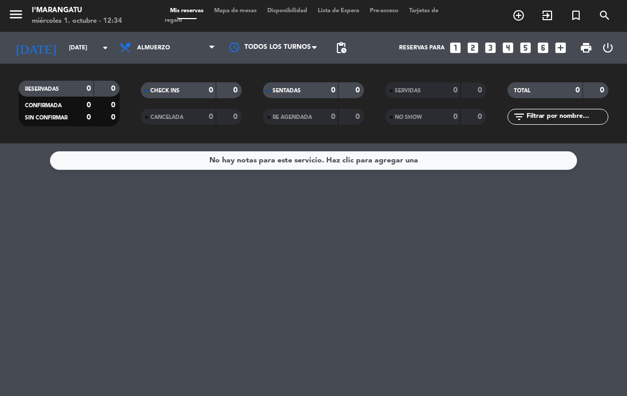
click at [177, 53] on span "Almuerzo" at bounding box center [167, 47] width 106 height 23
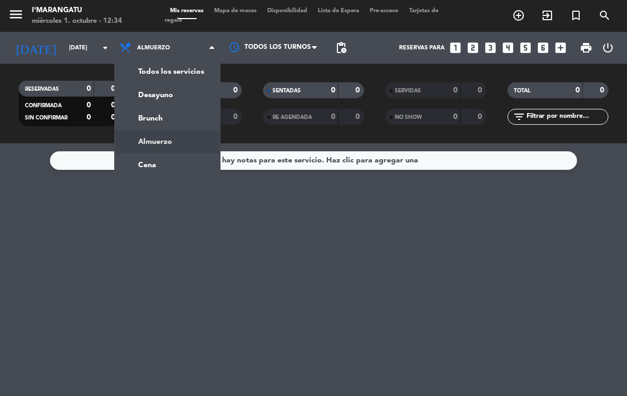
click at [168, 171] on ng-component "menu I'marangatu [DATE] 1. octubre - 12:34 Mis reservas Mapa de mesas Disponibi…" at bounding box center [313, 198] width 627 height 396
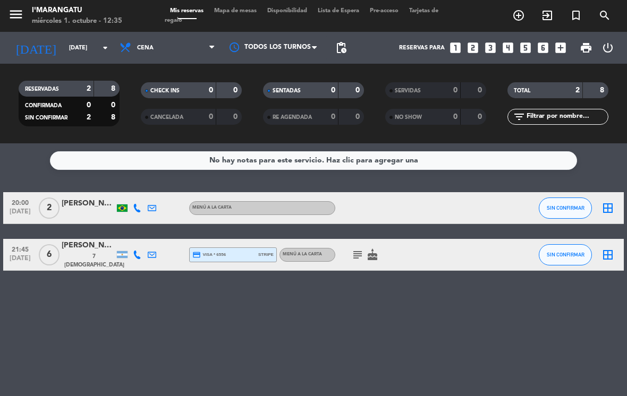
click at [514, 49] on icon "looks_4" at bounding box center [508, 48] width 14 height 14
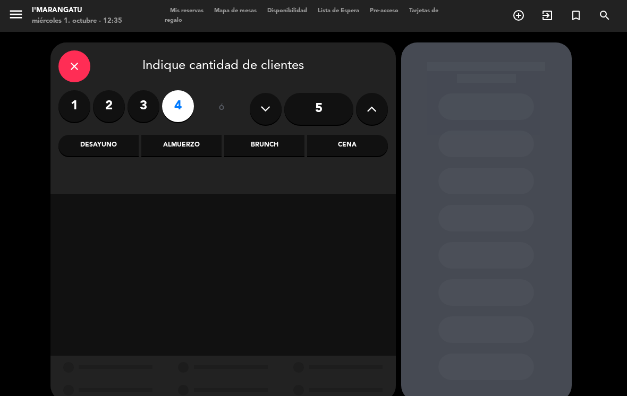
click at [366, 143] on div "Cena" at bounding box center [347, 145] width 80 height 21
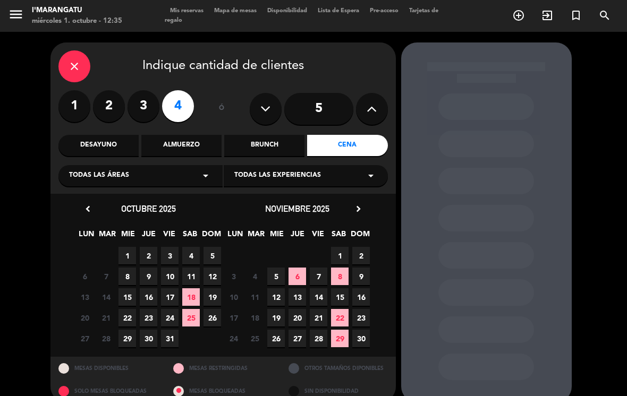
click at [128, 254] on span "1" at bounding box center [127, 256] width 18 height 18
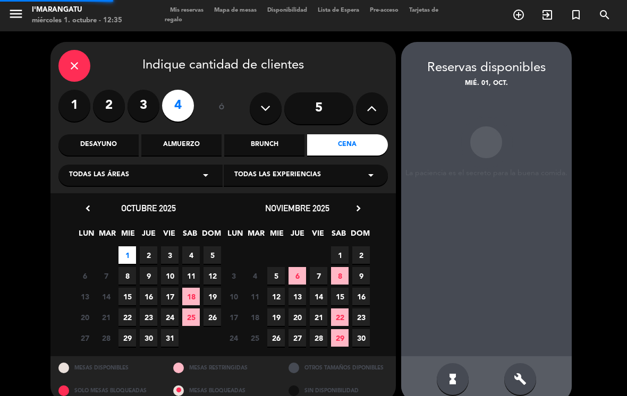
scroll to position [16, 0]
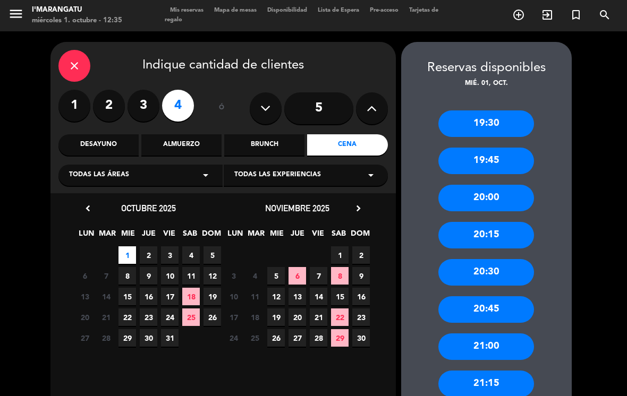
click at [186, 134] on div "Almuerzo" at bounding box center [181, 144] width 80 height 21
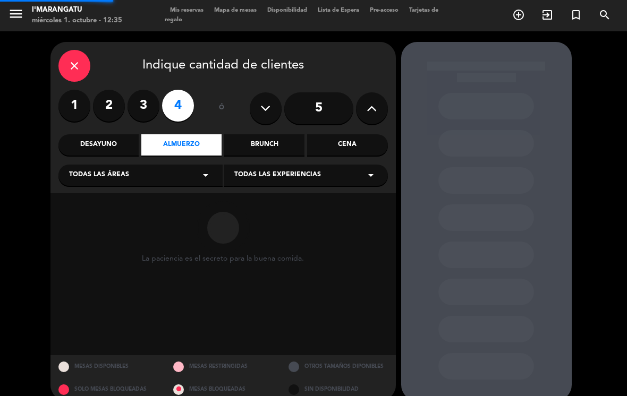
scroll to position [0, 0]
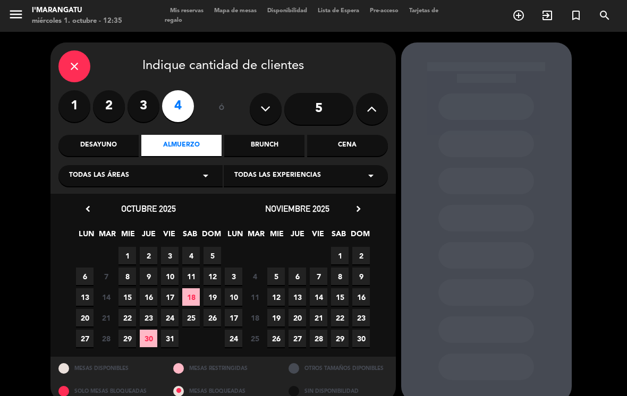
click at [120, 247] on span "1" at bounding box center [127, 256] width 18 height 18
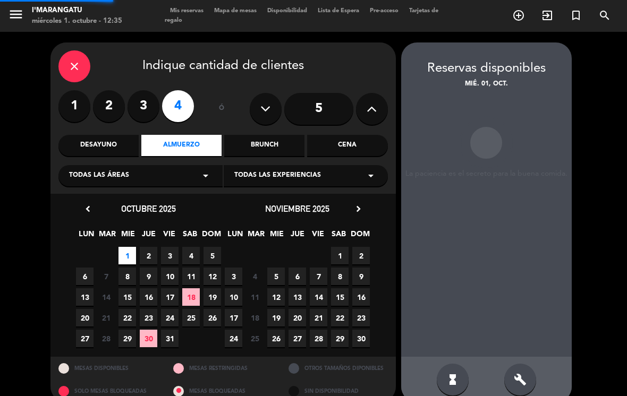
scroll to position [1, 0]
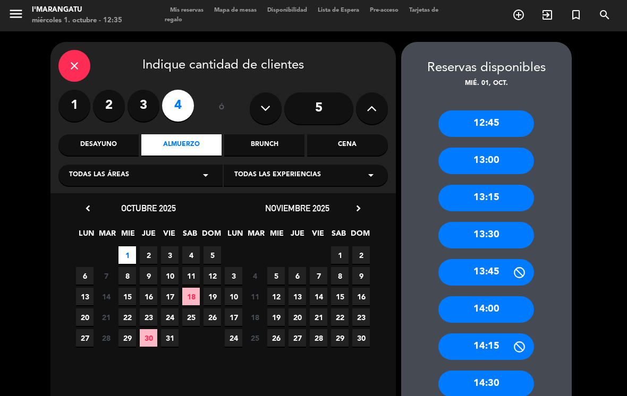
click at [139, 90] on label "3" at bounding box center [143, 106] width 32 height 32
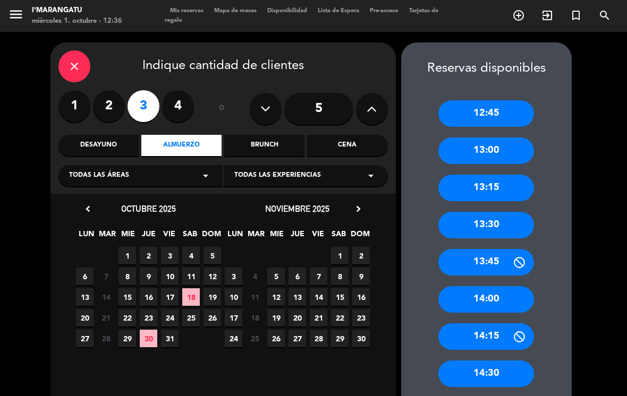
click at [62, 50] on div "close" at bounding box center [74, 66] width 32 height 32
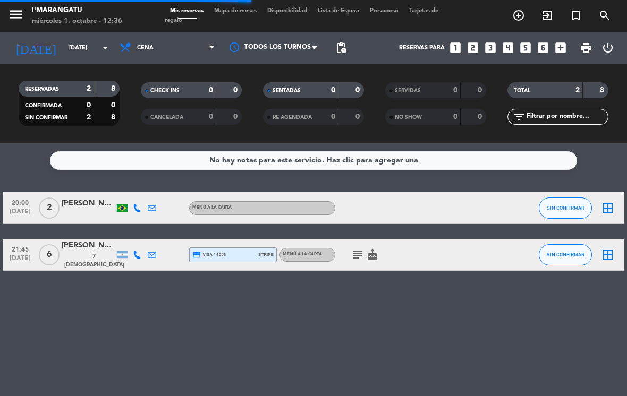
click at [74, 39] on input "[DATE]" at bounding box center [103, 48] width 79 height 18
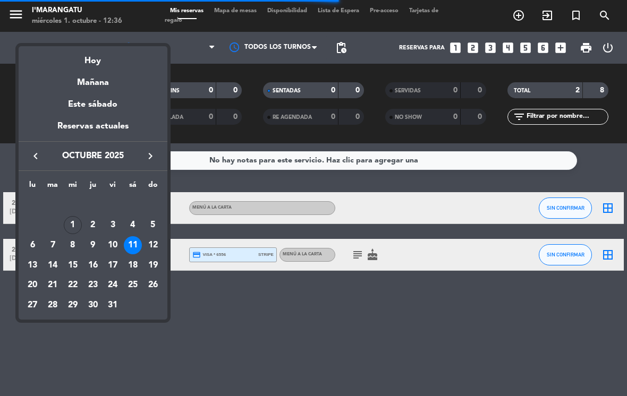
click at [127, 219] on div "4" at bounding box center [133, 225] width 18 height 18
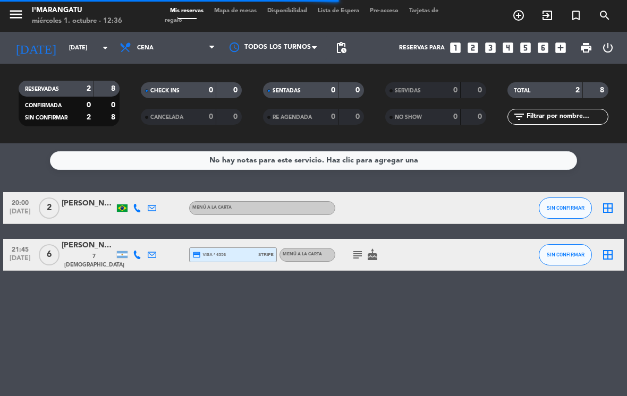
type input "[DATE]"
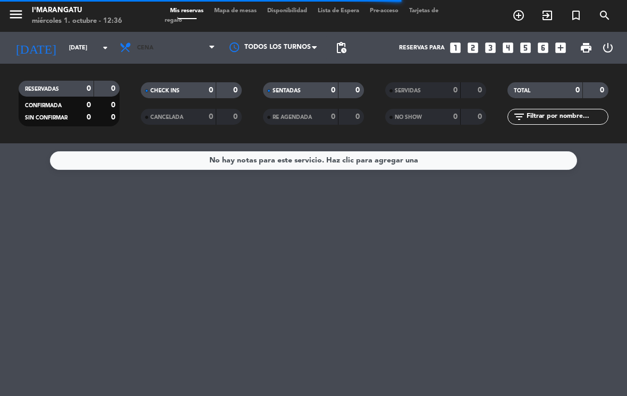
click at [174, 36] on span "Cena" at bounding box center [167, 47] width 106 height 23
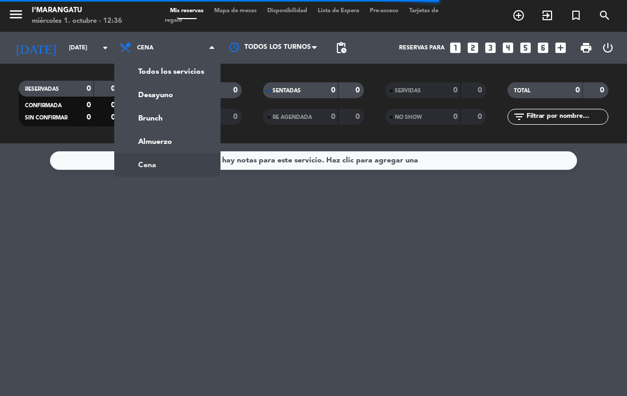
click at [185, 126] on div "menu I'marangatu [DATE] 1. octubre - 12:36 Mis reservas Mapa de mesas Disponibi…" at bounding box center [313, 71] width 627 height 143
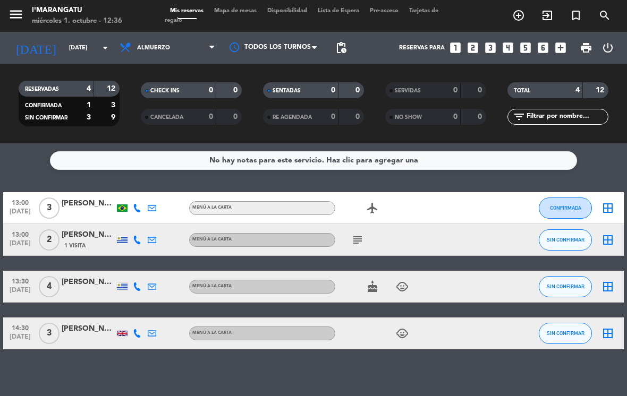
click at [100, 323] on div "[PERSON_NAME]" at bounding box center [88, 329] width 53 height 12
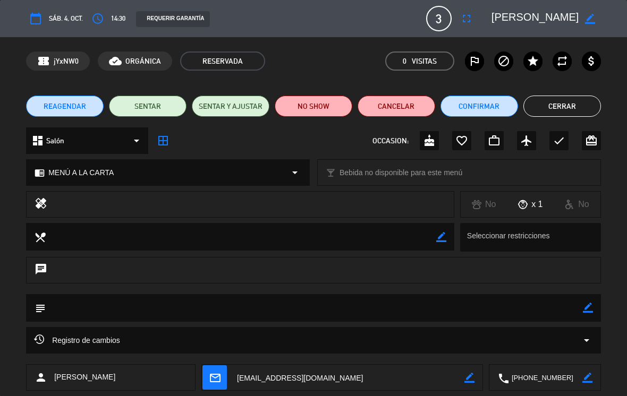
click at [581, 304] on textarea at bounding box center [314, 307] width 537 height 27
click at [587, 312] on icon "border_color" at bounding box center [588, 308] width 10 height 10
click at [342, 289] on div "chat" at bounding box center [313, 275] width 627 height 37
click at [261, 313] on textarea at bounding box center [314, 307] width 537 height 27
click at [281, 305] on textarea at bounding box center [314, 307] width 537 height 27
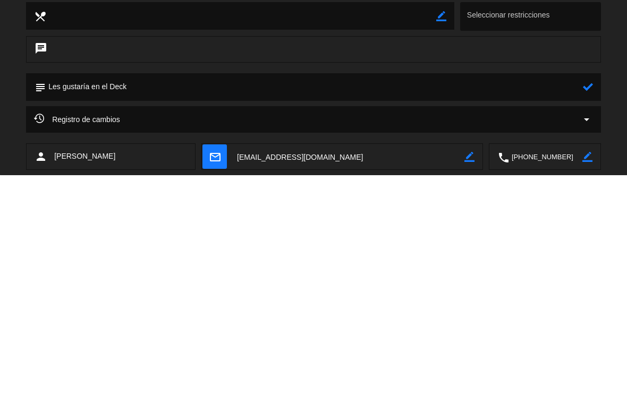
click at [585, 303] on icon at bounding box center [588, 308] width 10 height 10
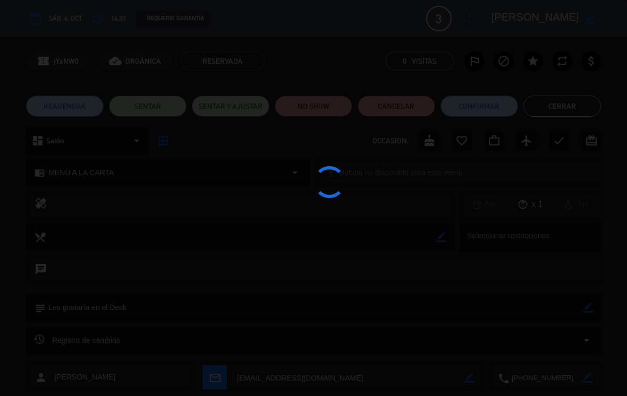
type textarea "Les gustaría en el Deck"
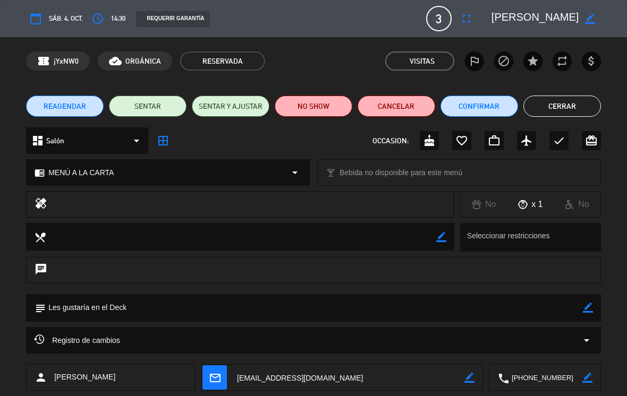
click at [564, 106] on button "Cerrar" at bounding box center [562, 106] width 78 height 21
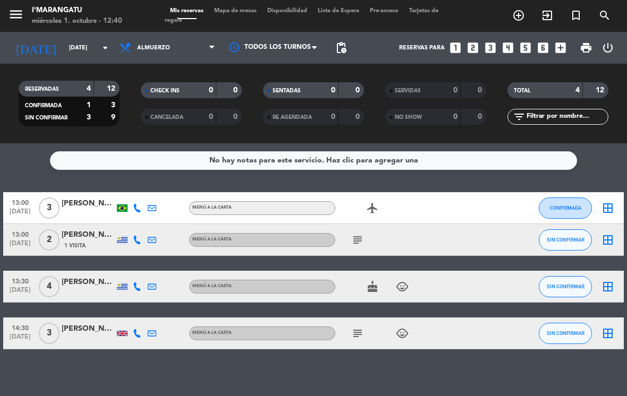
click at [67, 39] on input "[DATE]" at bounding box center [103, 48] width 79 height 18
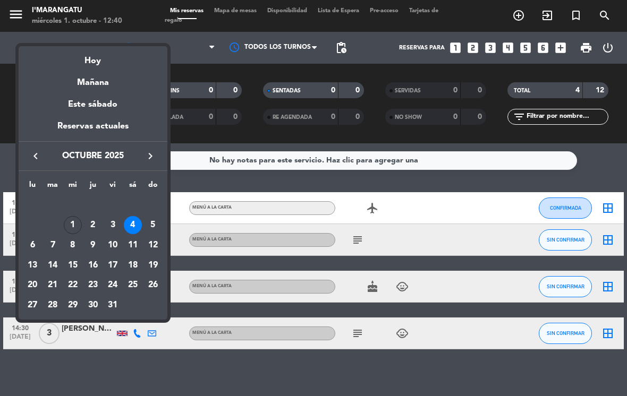
click at [95, 222] on div "2" at bounding box center [93, 225] width 18 height 18
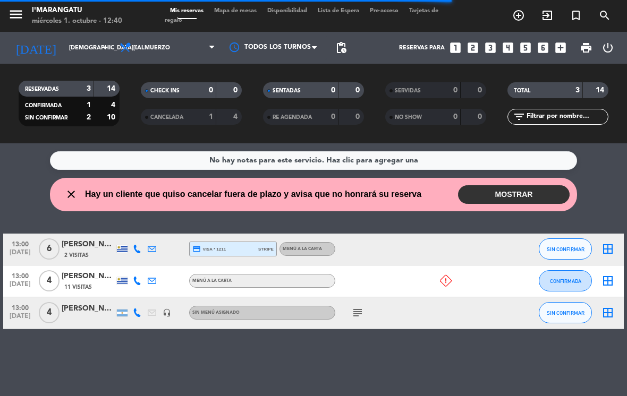
click at [83, 283] on div "11 Visitas" at bounding box center [88, 287] width 53 height 9
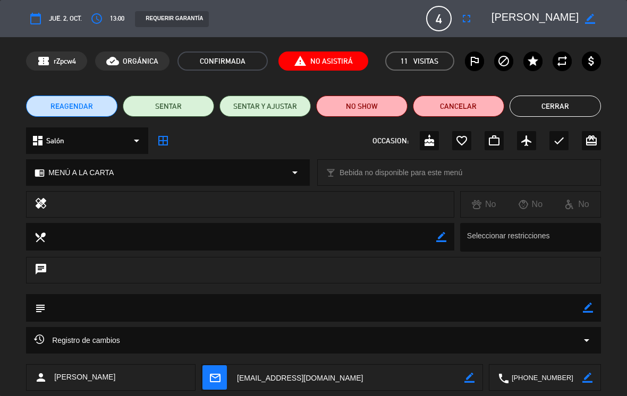
click at [459, 22] on button "fullscreen" at bounding box center [466, 18] width 19 height 19
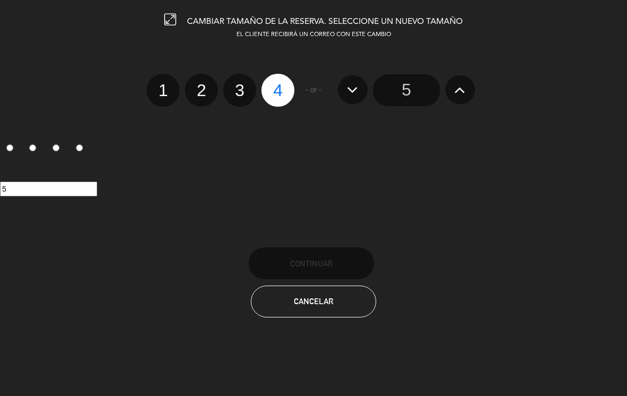
click at [457, 86] on icon at bounding box center [459, 89] width 11 height 17
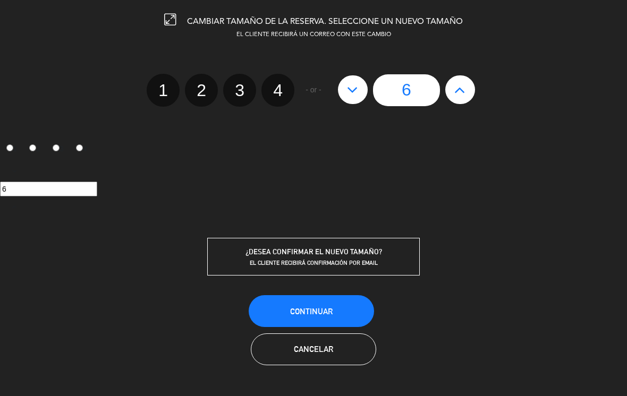
click at [326, 309] on span "Continuar" at bounding box center [311, 311] width 42 height 9
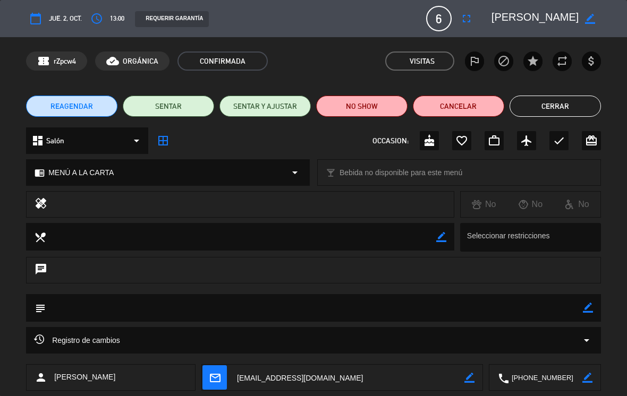
click at [561, 108] on button "Cerrar" at bounding box center [554, 106] width 91 height 21
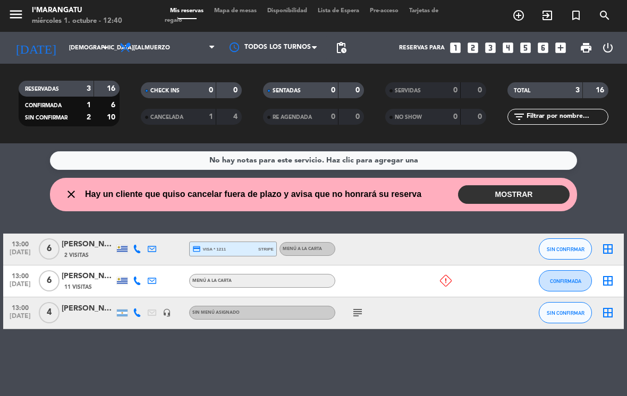
click at [519, 185] on button "MOSTRAR" at bounding box center [514, 194] width 112 height 19
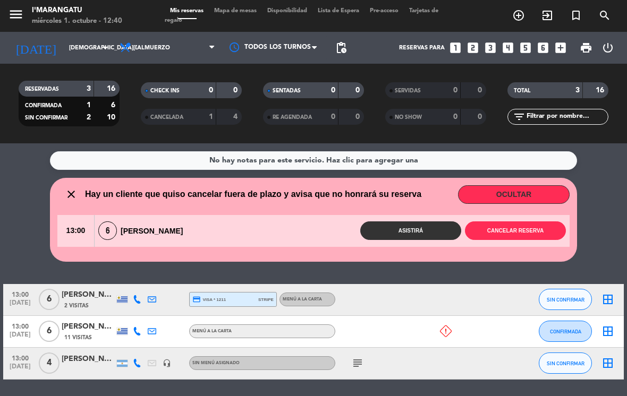
click at [425, 221] on button "Asistirá" at bounding box center [410, 230] width 101 height 19
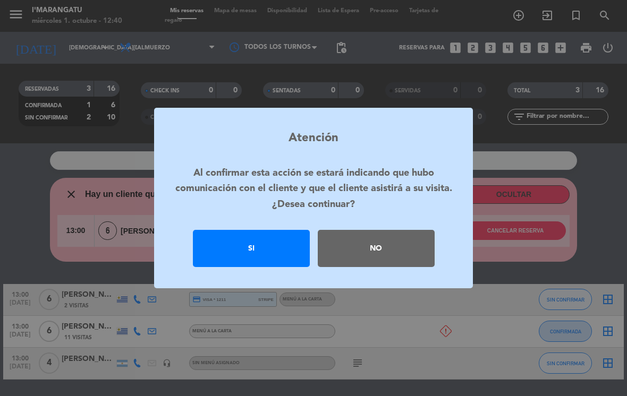
click at [279, 251] on div "Si" at bounding box center [251, 248] width 117 height 37
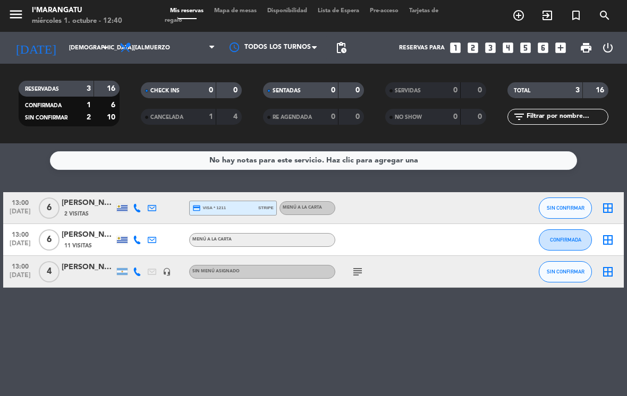
click at [570, 205] on span "SIN CONFIRMAR" at bounding box center [566, 208] width 38 height 6
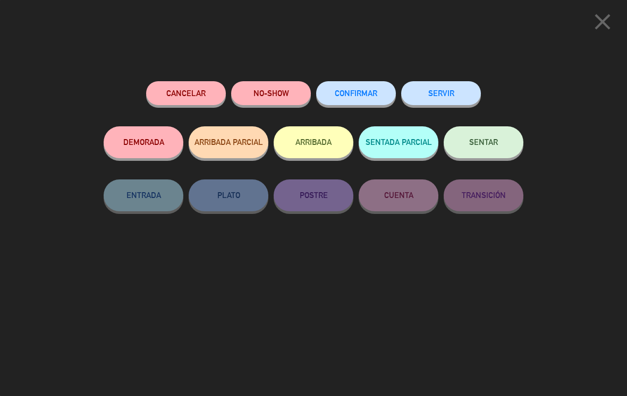
click at [363, 91] on span "CONFIRMAR" at bounding box center [356, 93] width 42 height 9
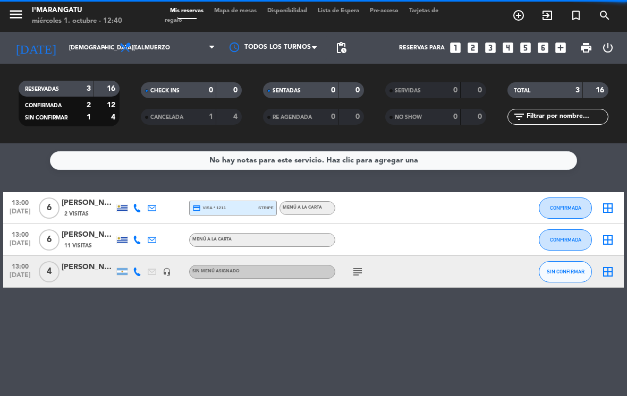
click at [579, 275] on button "SIN CONFIRMAR" at bounding box center [565, 271] width 53 height 21
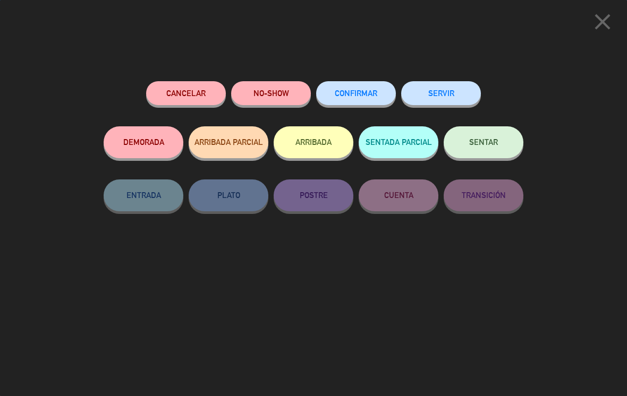
click at [370, 95] on span "CONFIRMAR" at bounding box center [356, 93] width 42 height 9
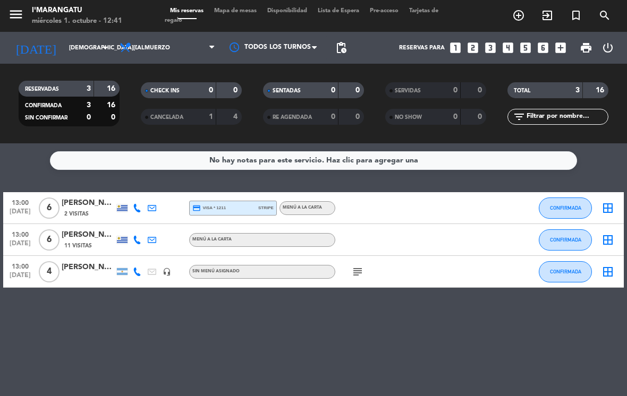
click at [81, 42] on input "[DEMOGRAPHIC_DATA][DATE]" at bounding box center [103, 48] width 79 height 18
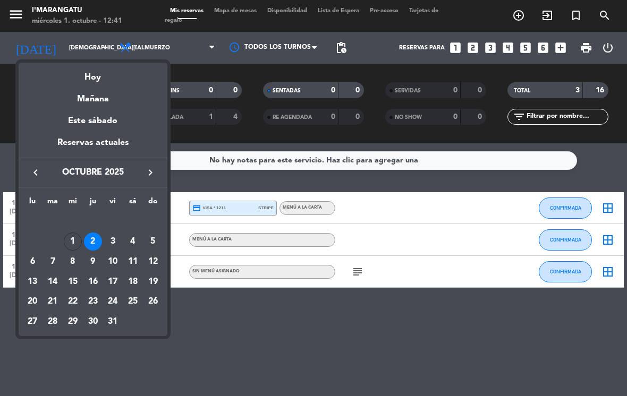
click at [69, 238] on div "1" at bounding box center [73, 242] width 18 height 18
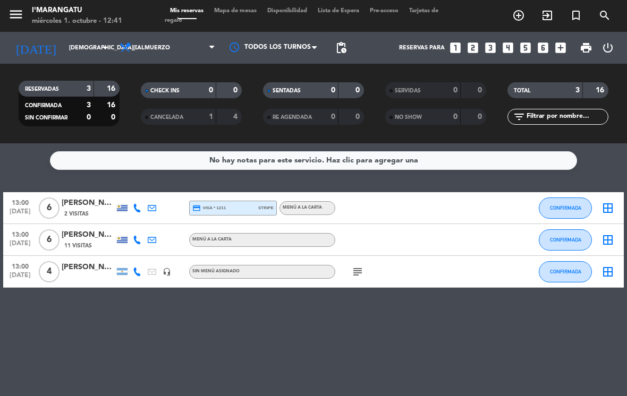
type input "[DATE]"
